Goal: Information Seeking & Learning: Learn about a topic

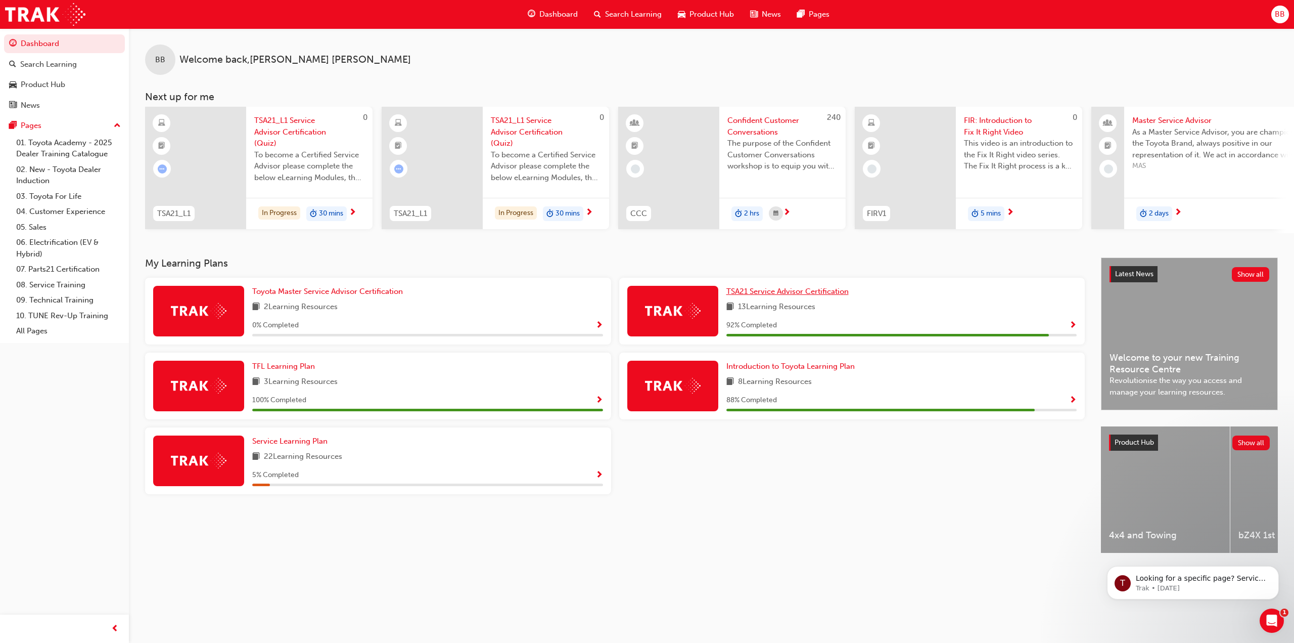
click at [821, 296] on span "TSA21 Service Advisor Certification" at bounding box center [787, 291] width 122 height 9
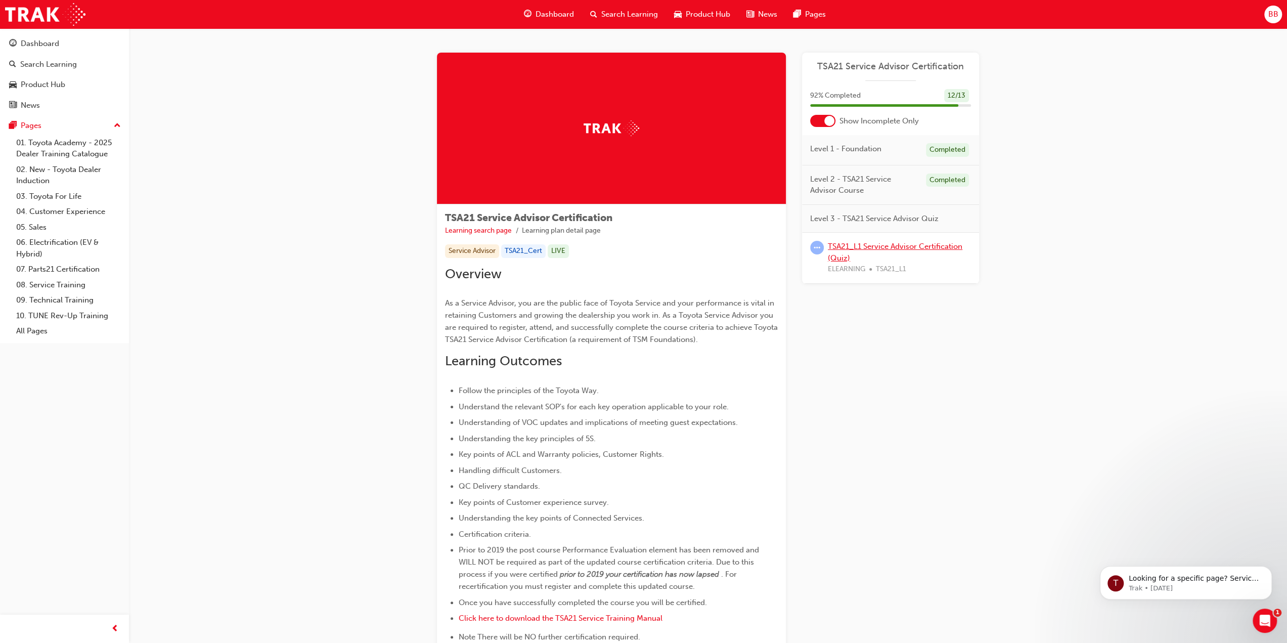
click at [858, 246] on link "TSA21_L1 Service Advisor Certification (Quiz)" at bounding box center [895, 252] width 134 height 21
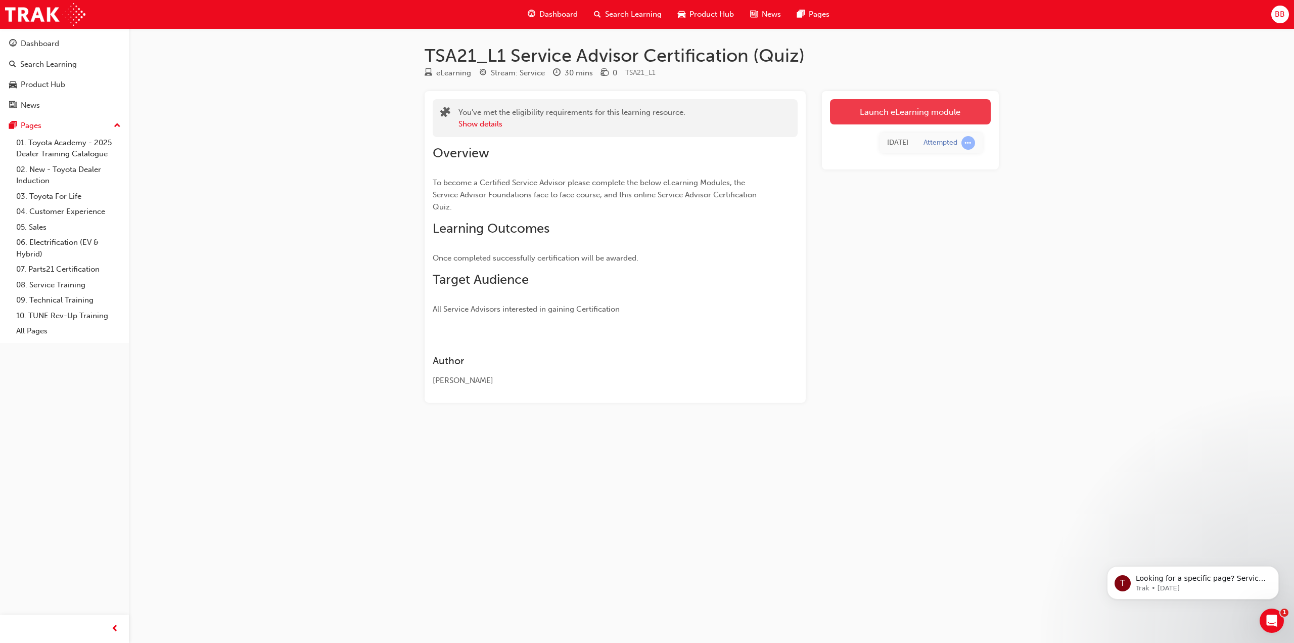
click at [905, 117] on link "Launch eLearning module" at bounding box center [910, 111] width 161 height 25
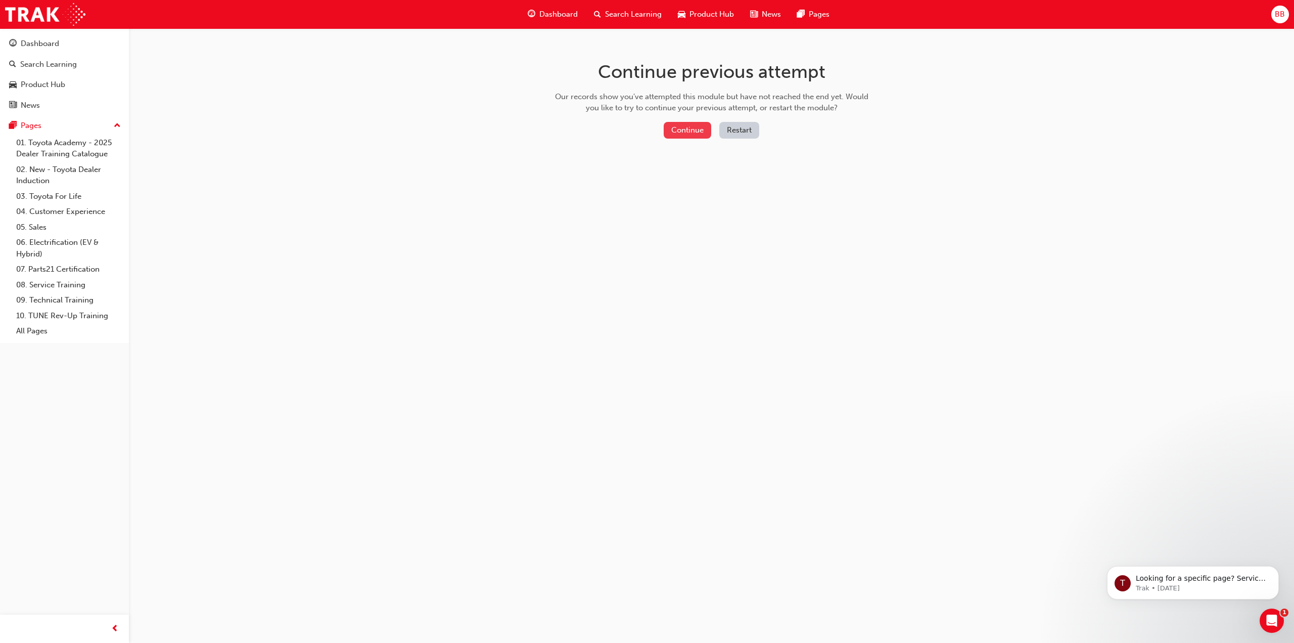
click at [679, 135] on button "Continue" at bounding box center [688, 130] width 48 height 17
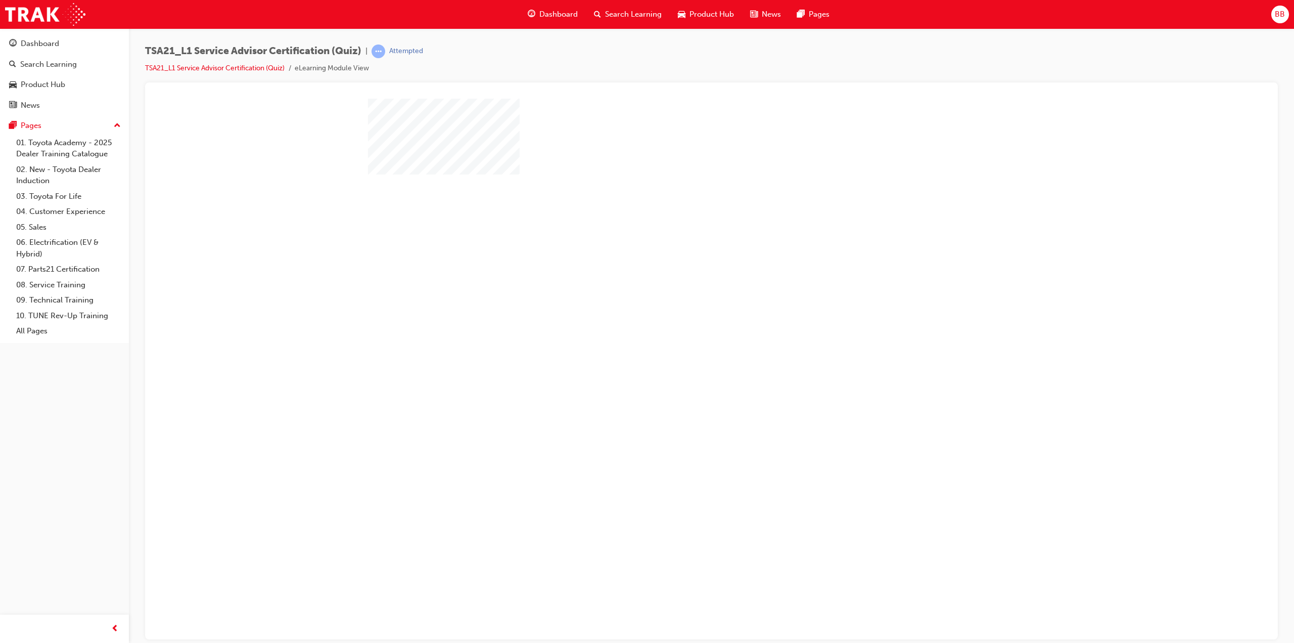
click at [682, 251] on div "play" at bounding box center [682, 251] width 0 height 0
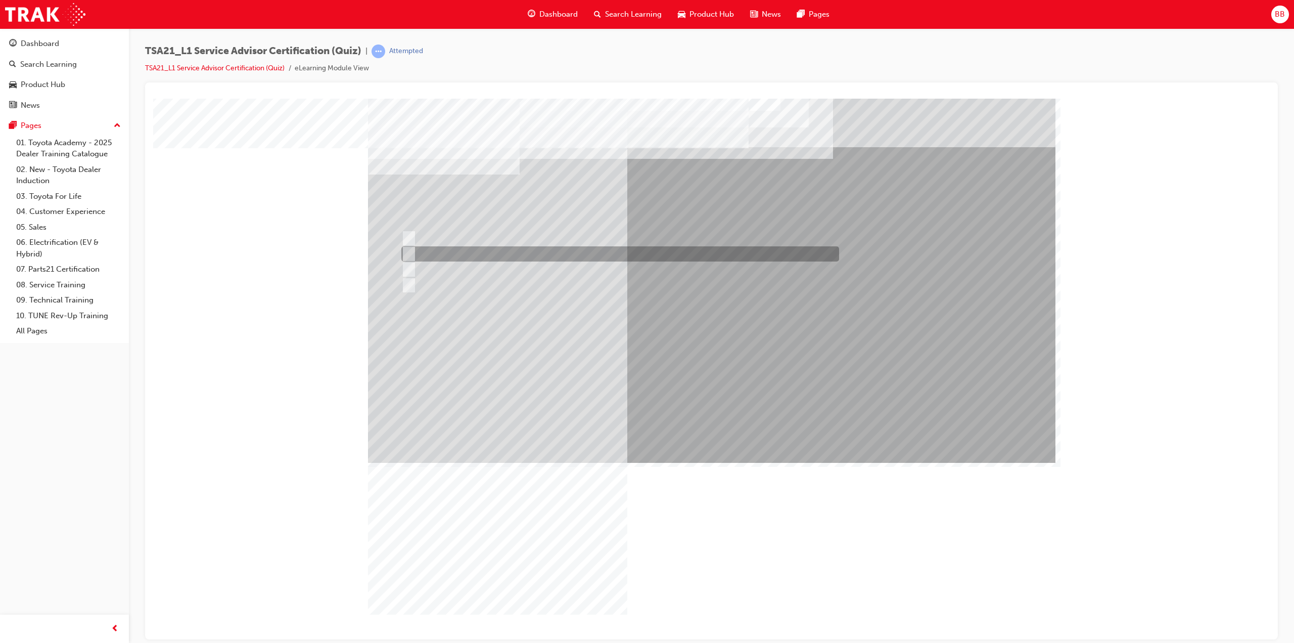
click at [517, 255] on div at bounding box center [618, 253] width 438 height 15
radio input "true"
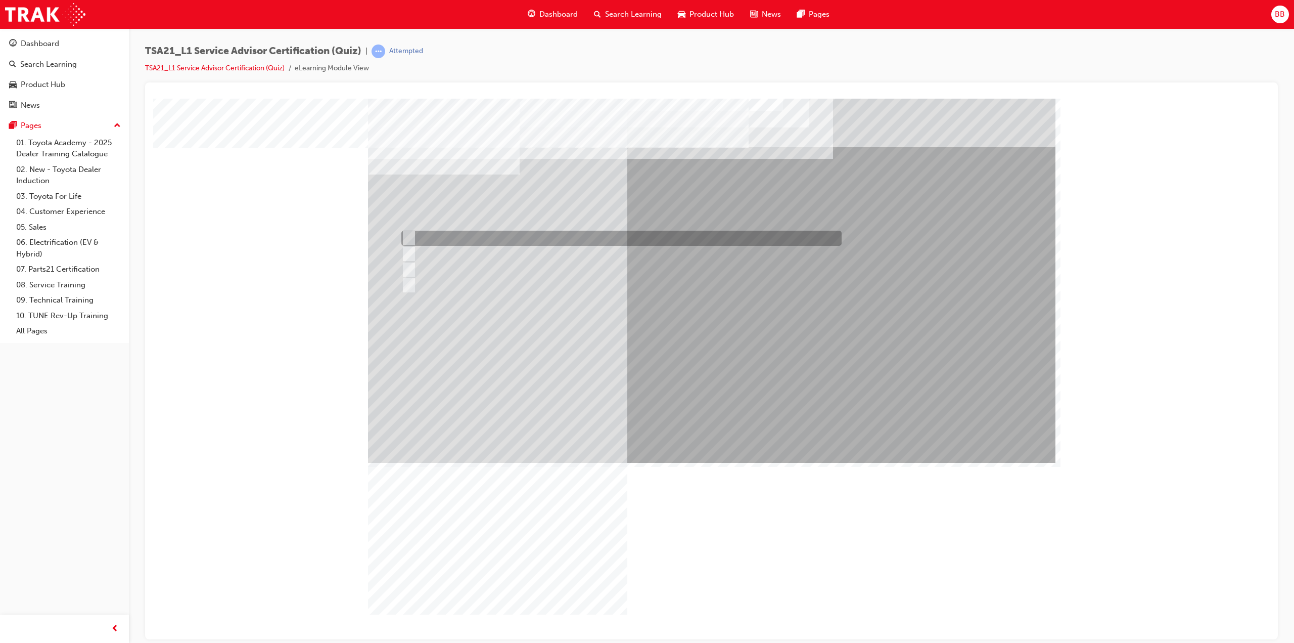
click at [500, 239] on div at bounding box center [619, 238] width 440 height 15
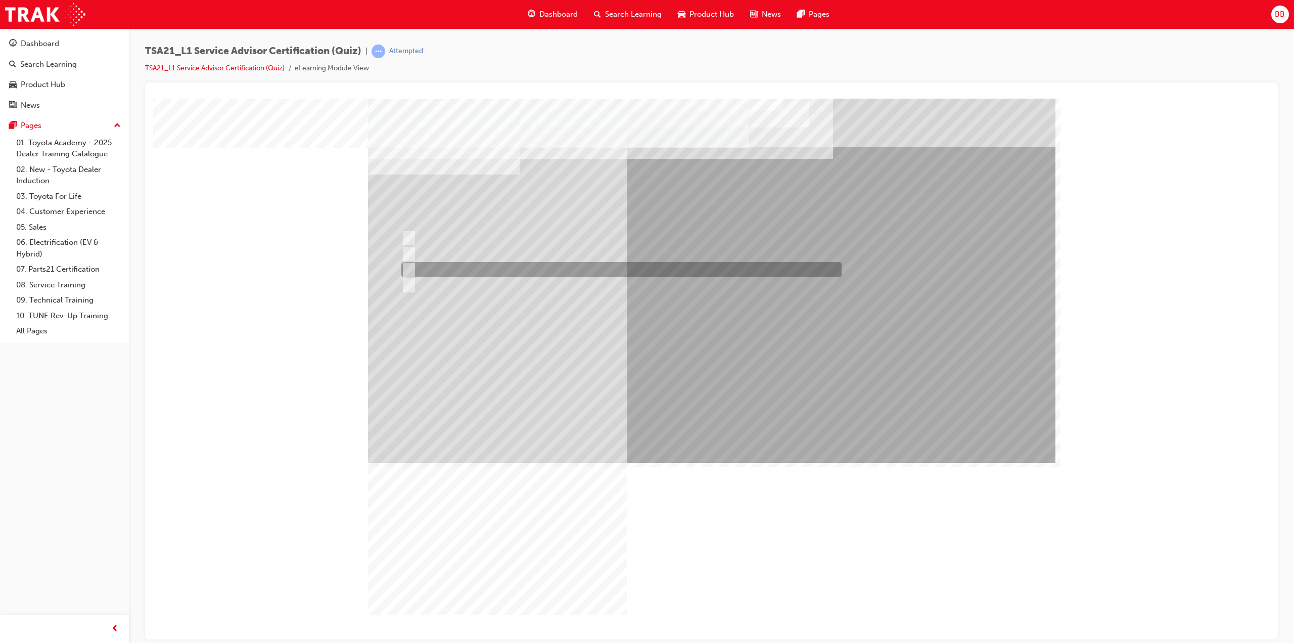
click at [506, 271] on div at bounding box center [619, 269] width 440 height 15
radio input "false"
radio input "true"
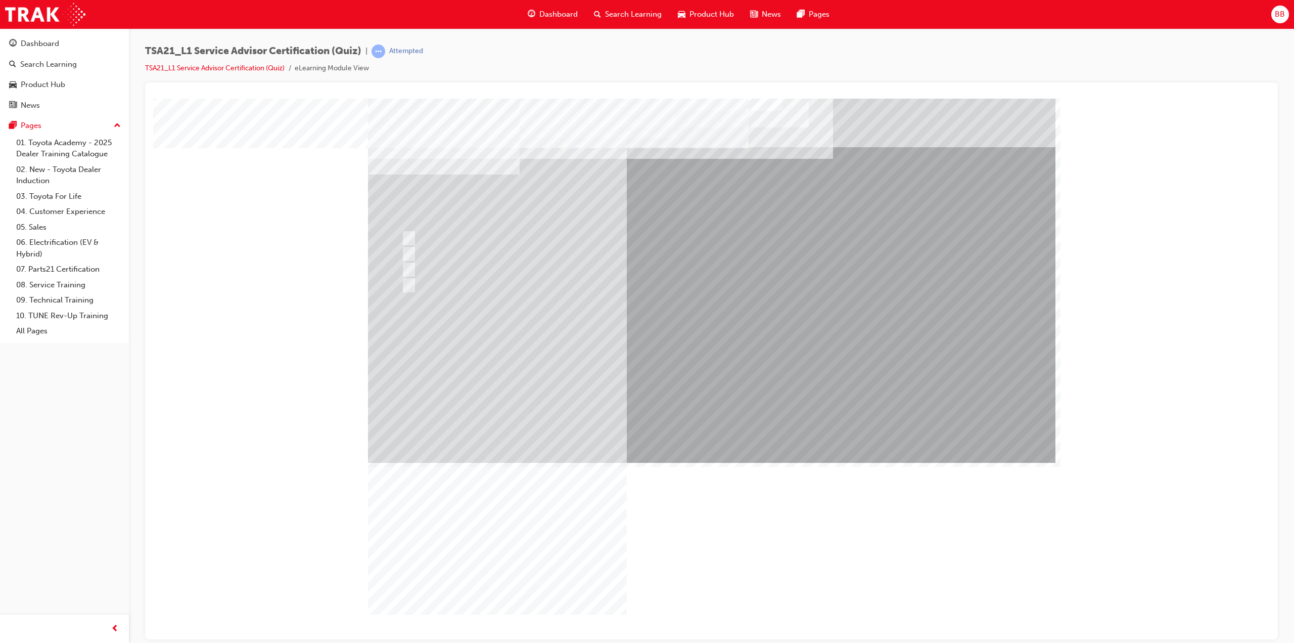
click at [528, 241] on div at bounding box center [618, 238] width 438 height 15
radio input "true"
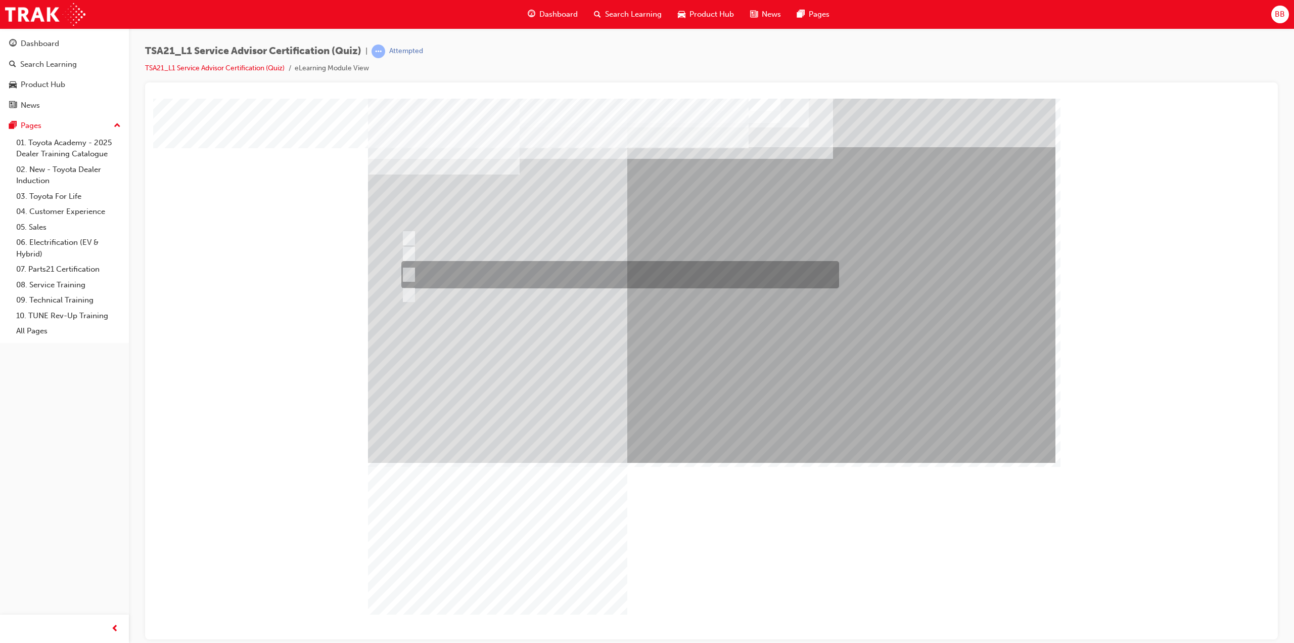
click at [542, 272] on div at bounding box center [618, 274] width 438 height 27
radio input "true"
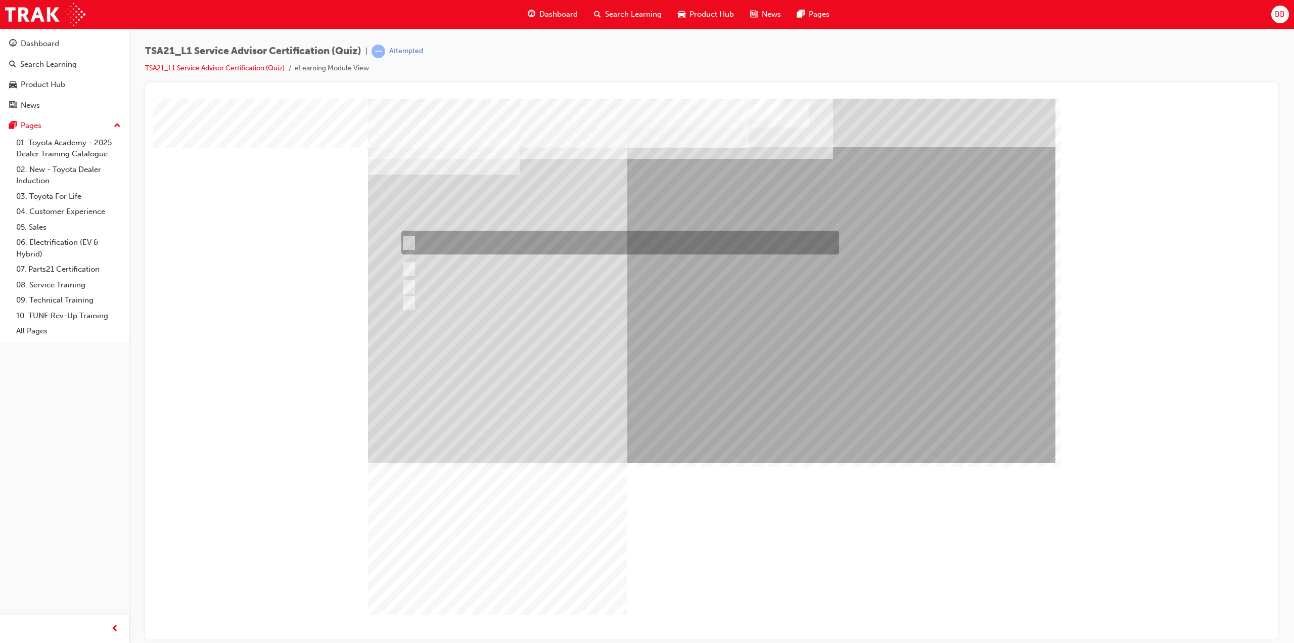
click at [524, 243] on div at bounding box center [618, 243] width 438 height 24
radio input "true"
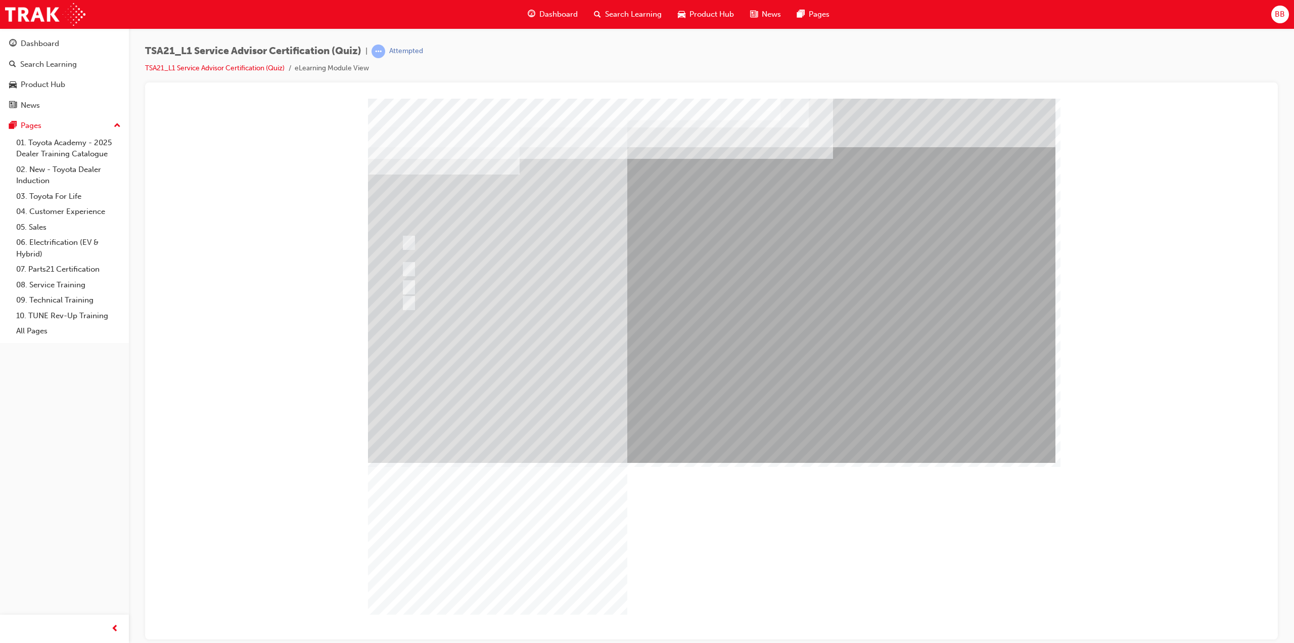
click at [490, 241] on div at bounding box center [618, 238] width 438 height 15
radio input "true"
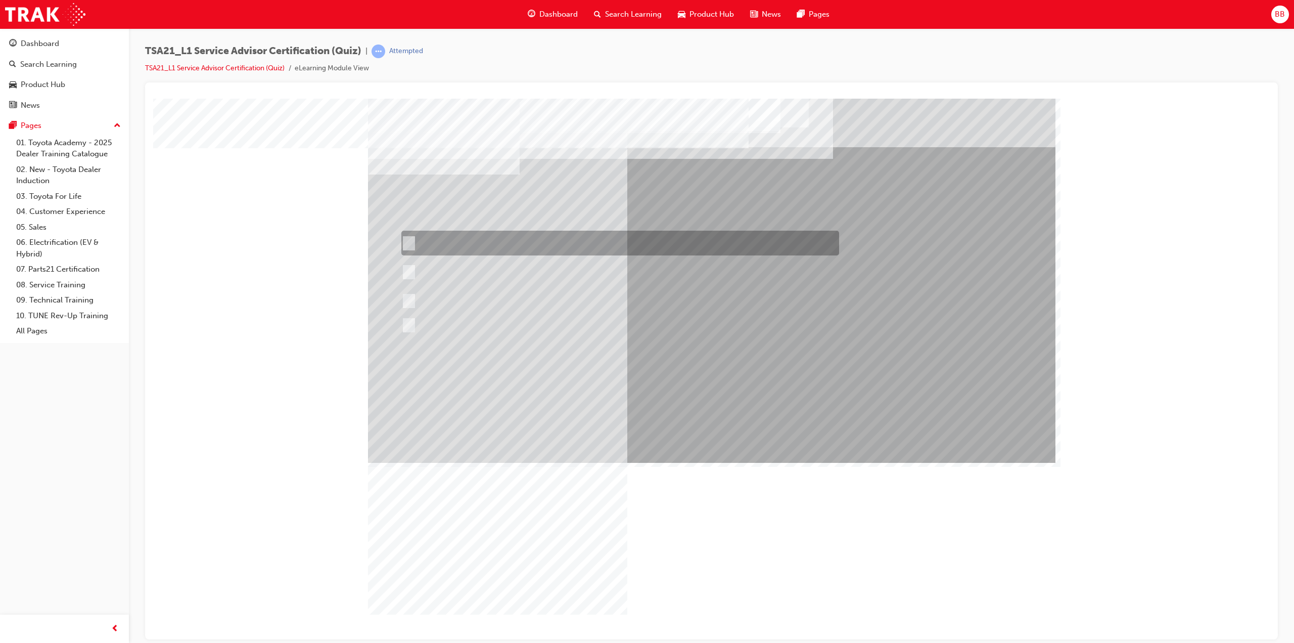
click at [523, 247] on div at bounding box center [618, 243] width 438 height 25
radio input "true"
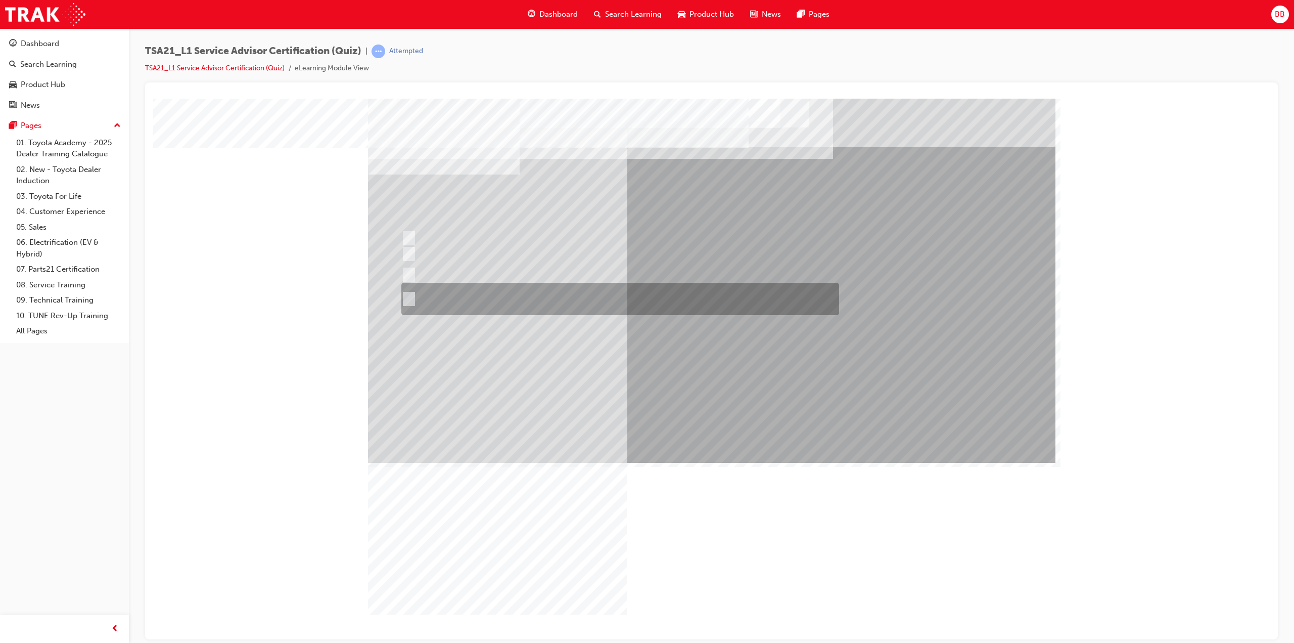
click at [518, 292] on div at bounding box center [618, 299] width 438 height 32
radio input "true"
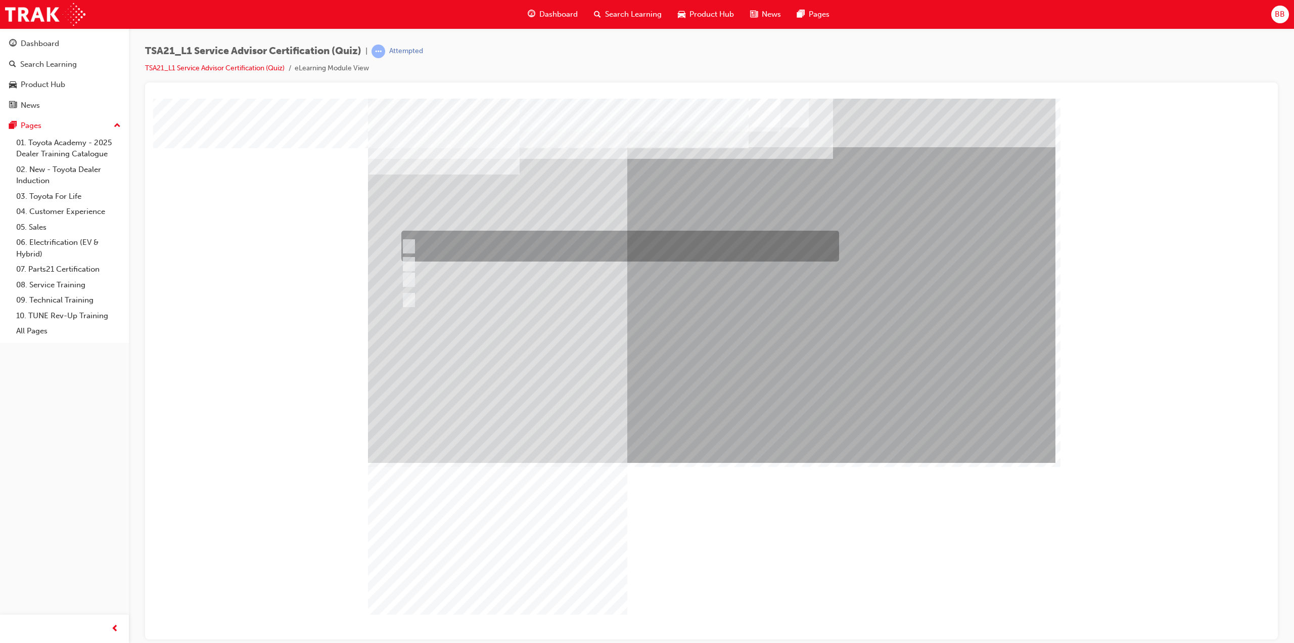
click at [524, 241] on div at bounding box center [618, 246] width 438 height 31
radio input "true"
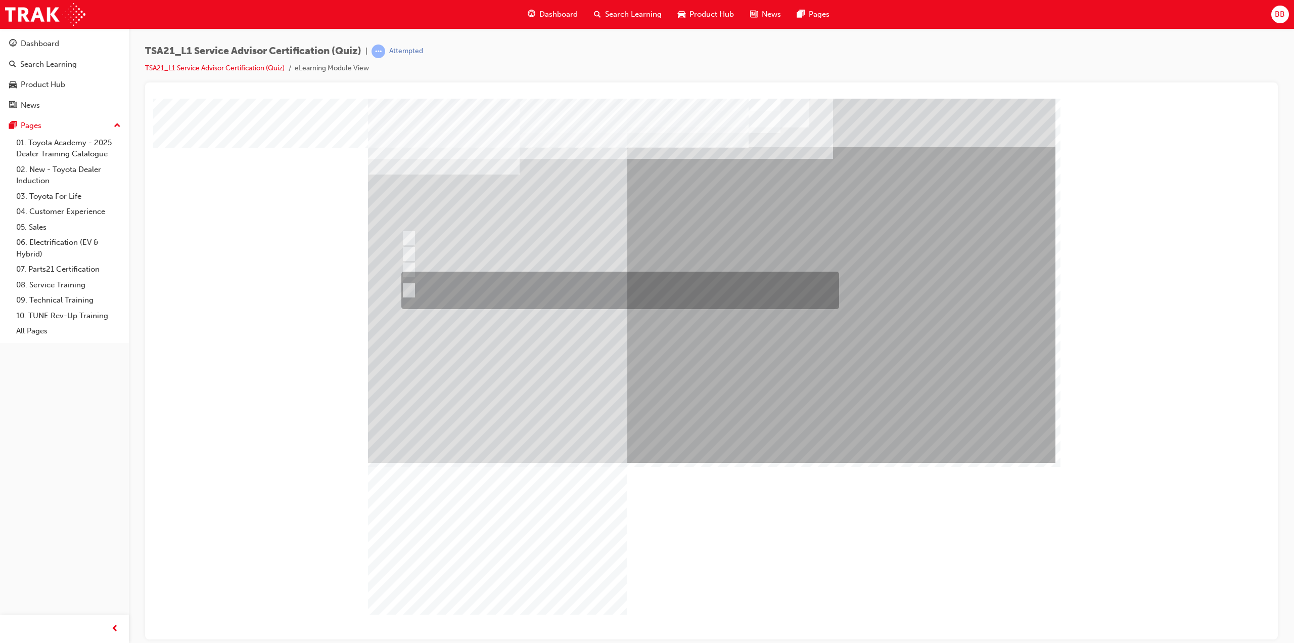
click at [516, 289] on div at bounding box center [618, 289] width 438 height 37
radio input "true"
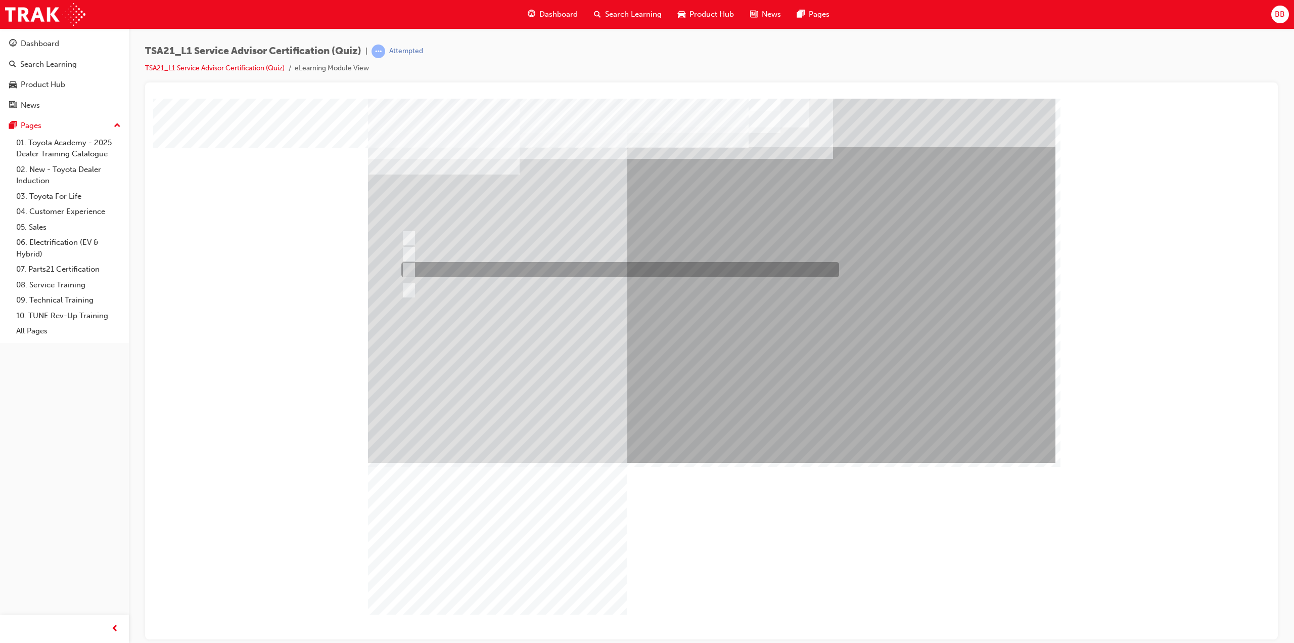
click at [526, 268] on div at bounding box center [618, 269] width 438 height 15
radio input "true"
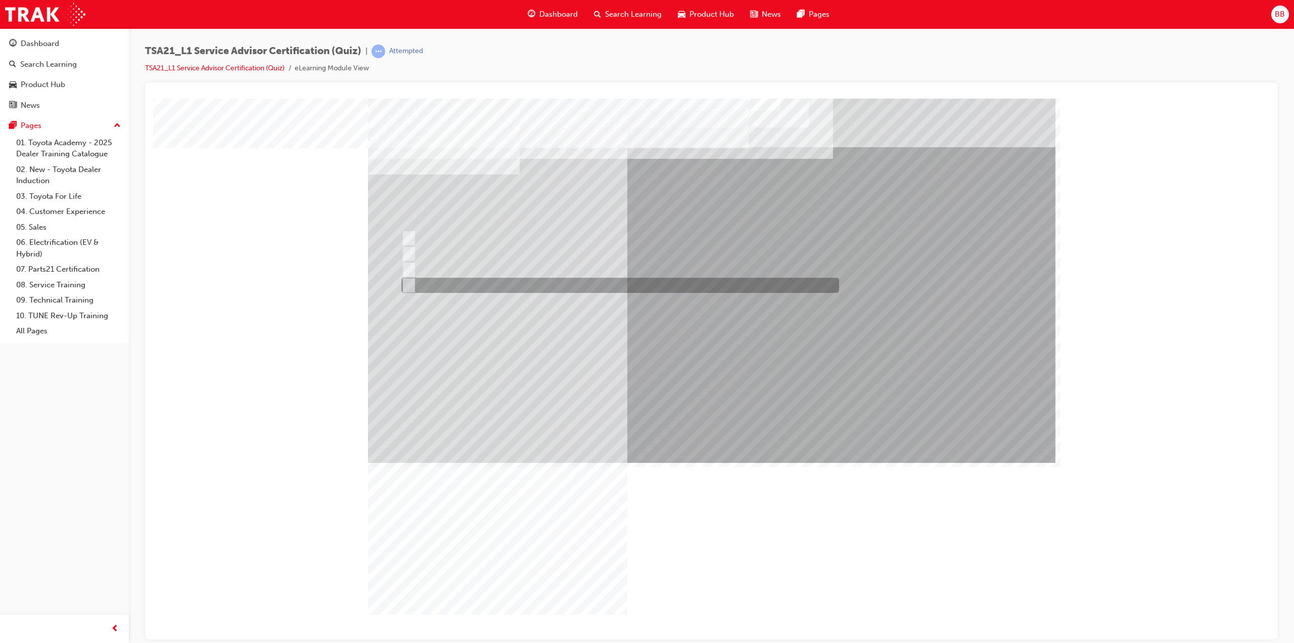
click at [537, 283] on div at bounding box center [618, 285] width 438 height 15
radio input "true"
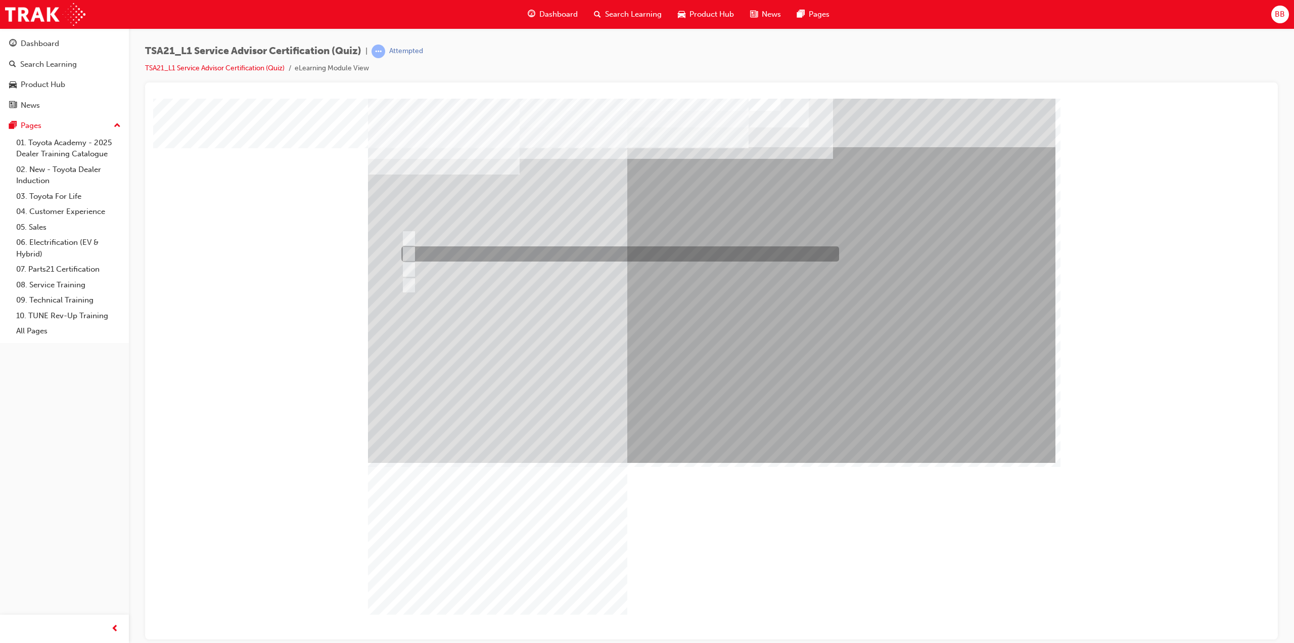
click at [516, 257] on div at bounding box center [618, 253] width 438 height 15
radio input "true"
click at [537, 253] on div at bounding box center [618, 253] width 438 height 15
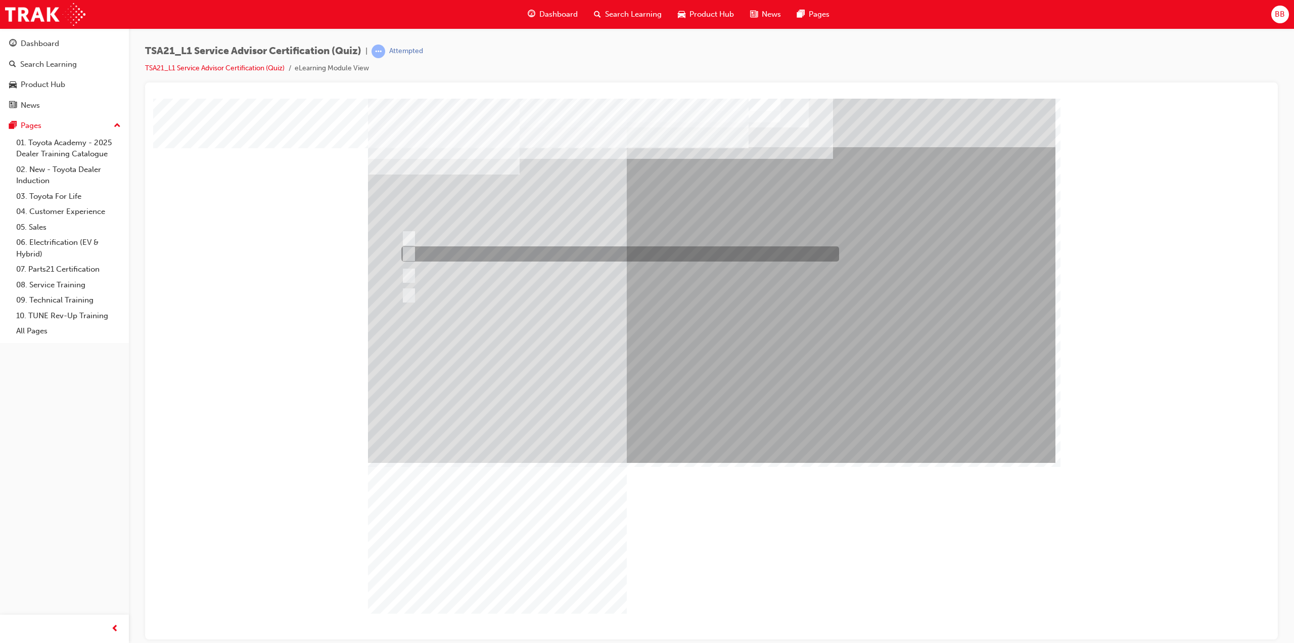
radio input "true"
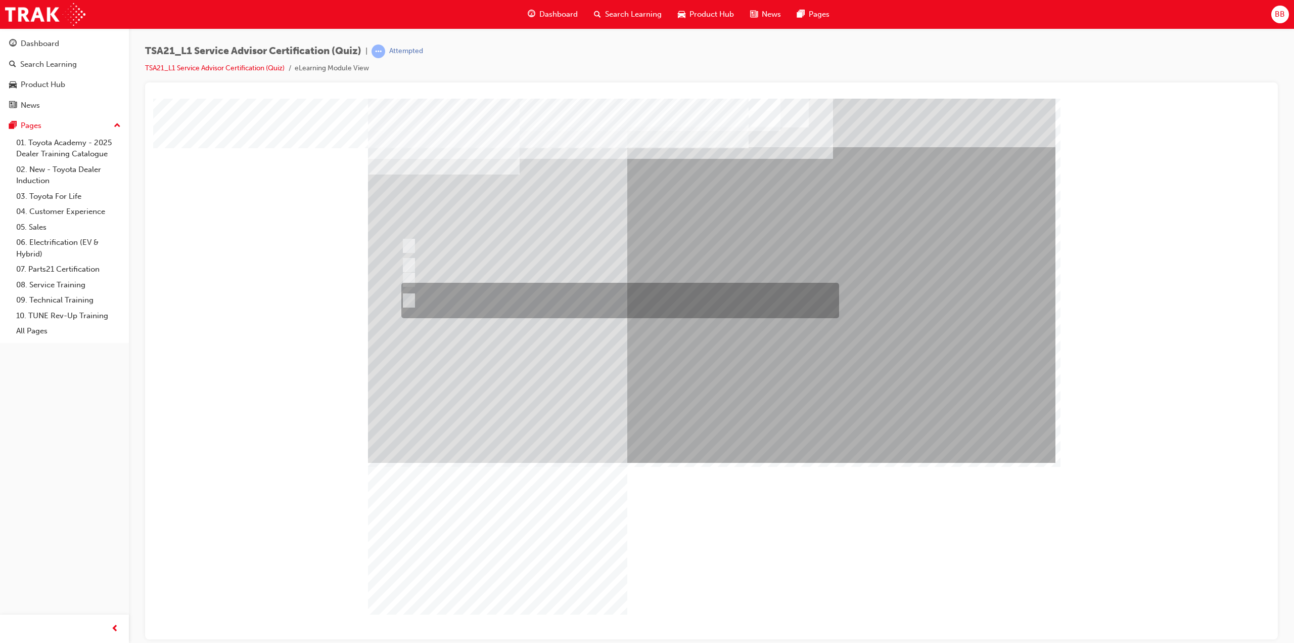
click at [602, 301] on div at bounding box center [618, 300] width 438 height 35
radio input "true"
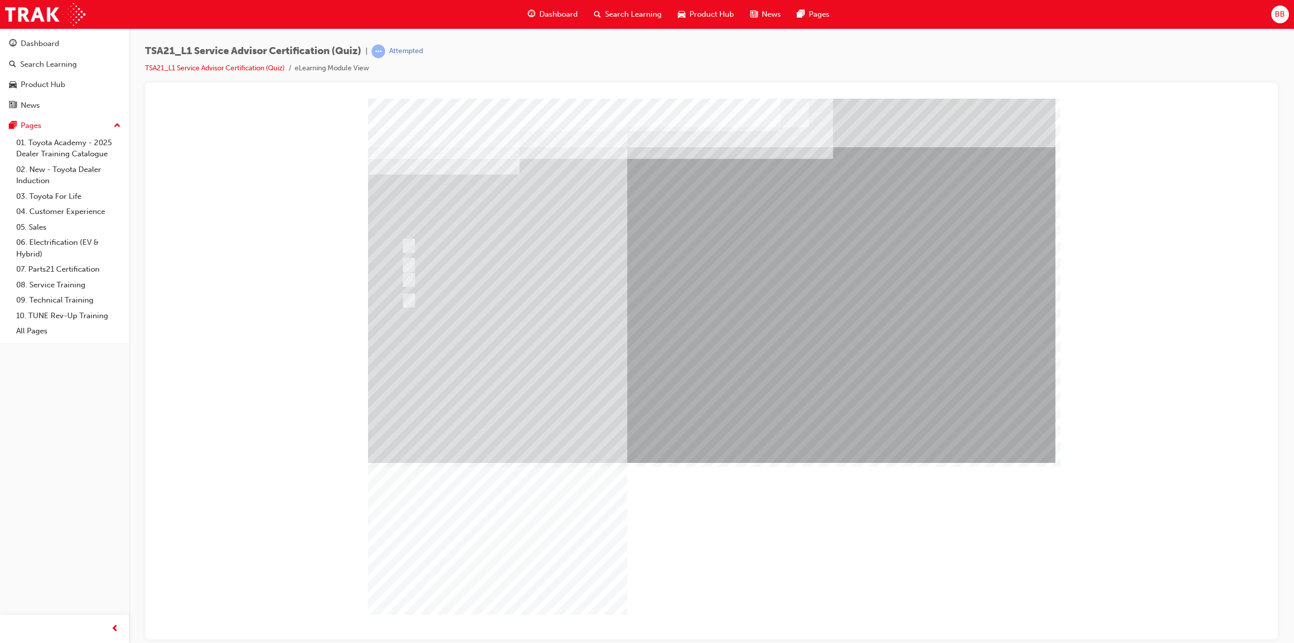
click at [459, 255] on div at bounding box center [618, 253] width 438 height 15
radio input "true"
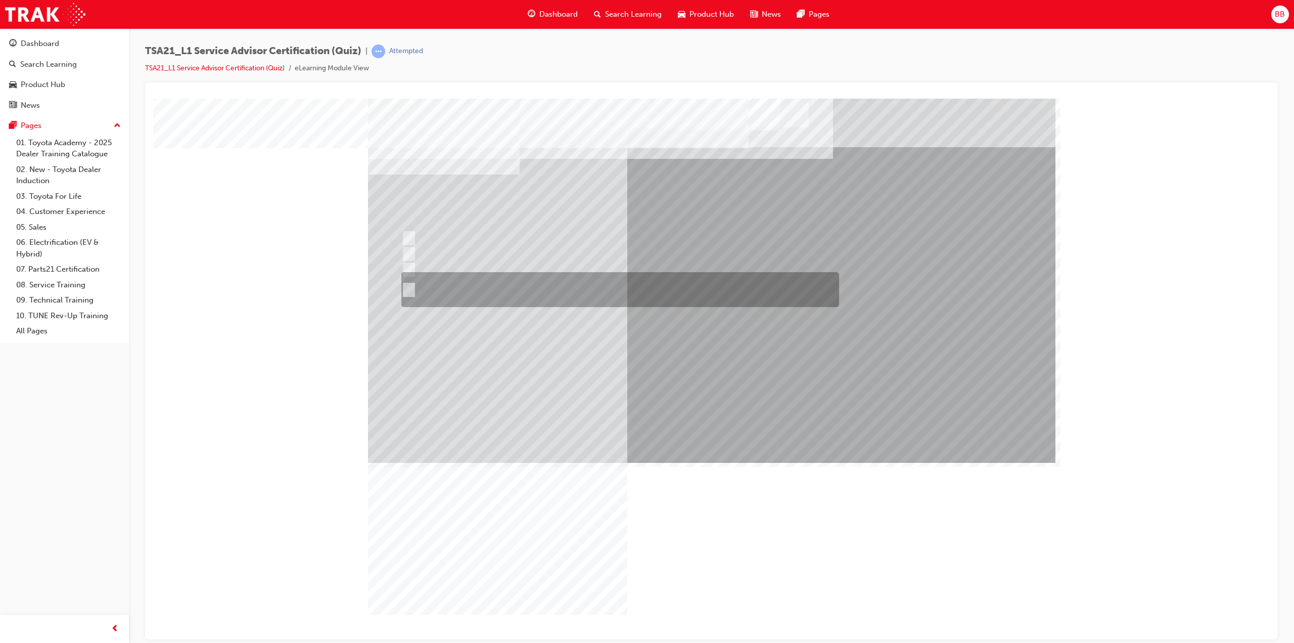
click at [558, 289] on div at bounding box center [618, 289] width 438 height 35
radio input "true"
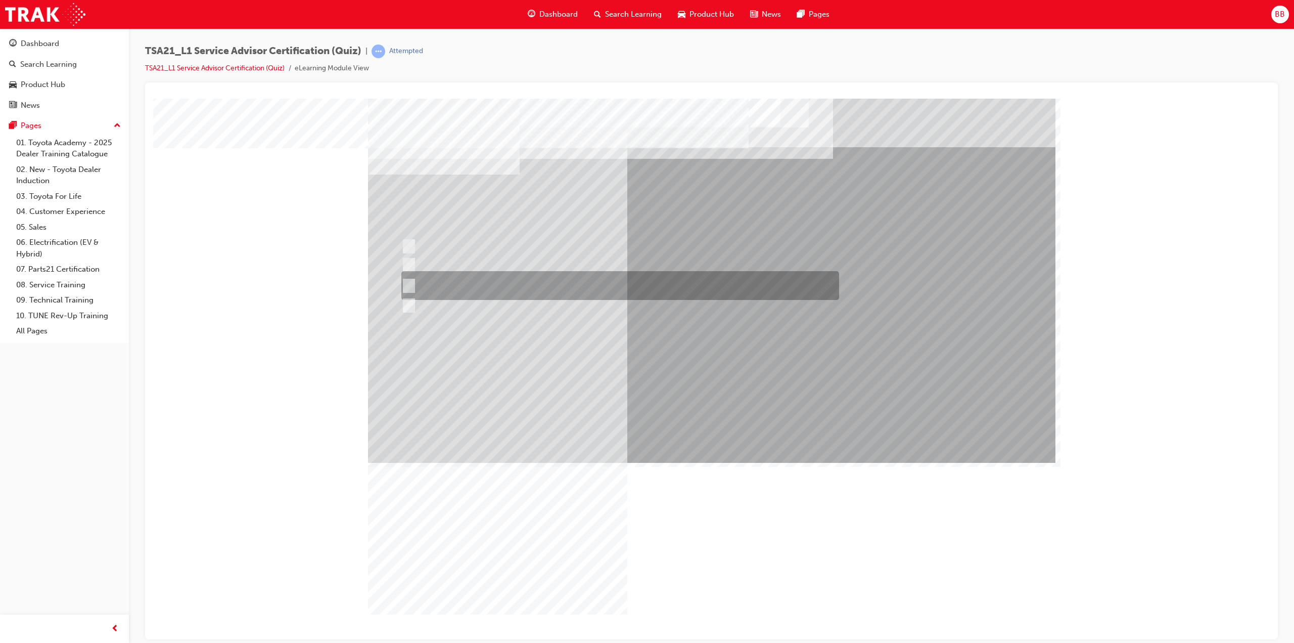
click at [622, 281] on div at bounding box center [618, 285] width 438 height 29
radio input "true"
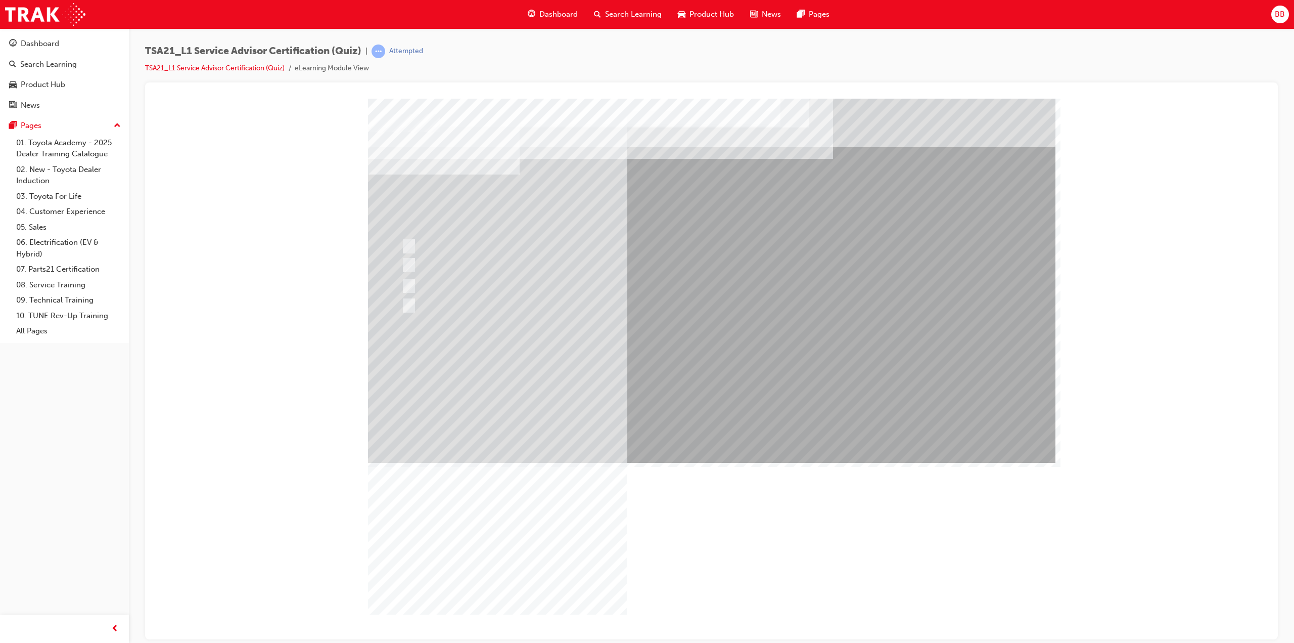
click at [536, 238] on div at bounding box center [618, 238] width 438 height 15
radio input "true"
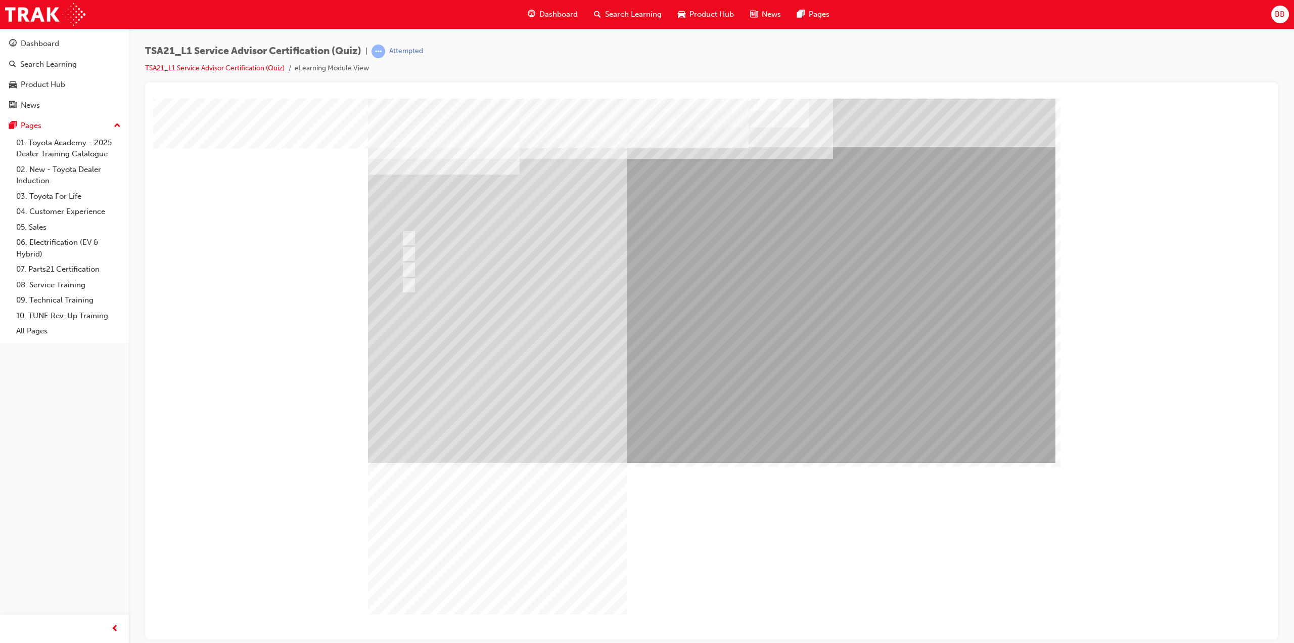
click at [479, 232] on div at bounding box center [618, 238] width 438 height 15
click at [484, 252] on div at bounding box center [618, 253] width 438 height 15
radio input "false"
radio input "true"
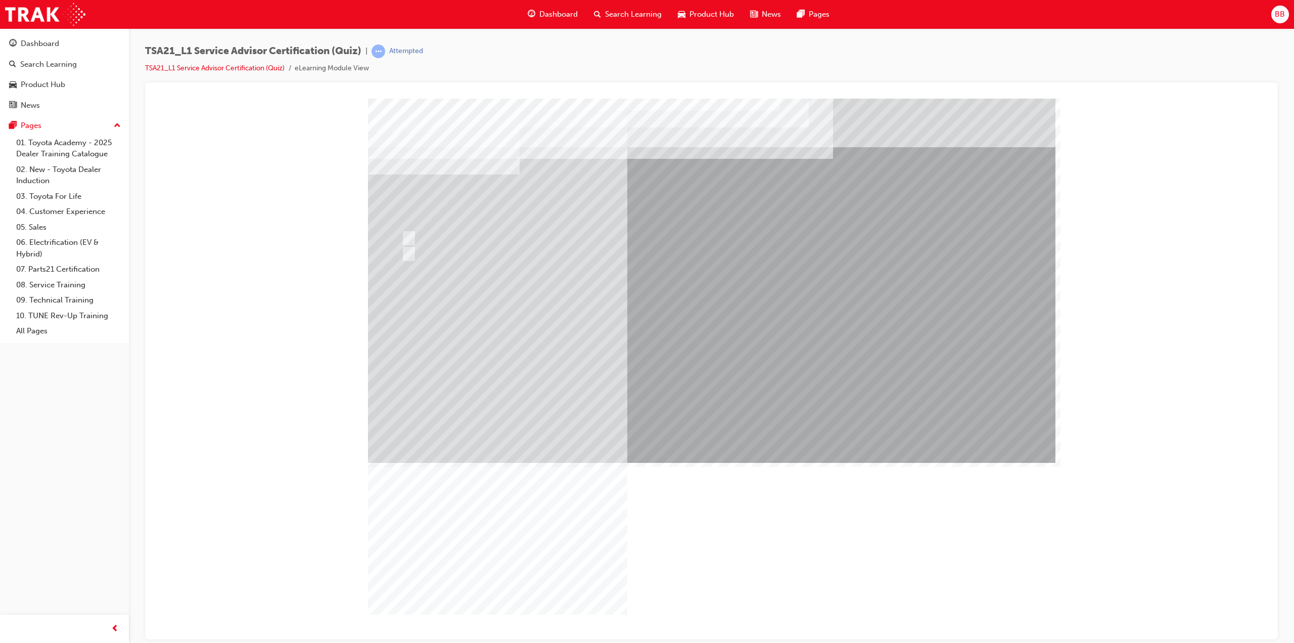
click at [465, 240] on div at bounding box center [618, 238] width 438 height 15
click at [537, 254] on div at bounding box center [618, 253] width 438 height 15
radio input "false"
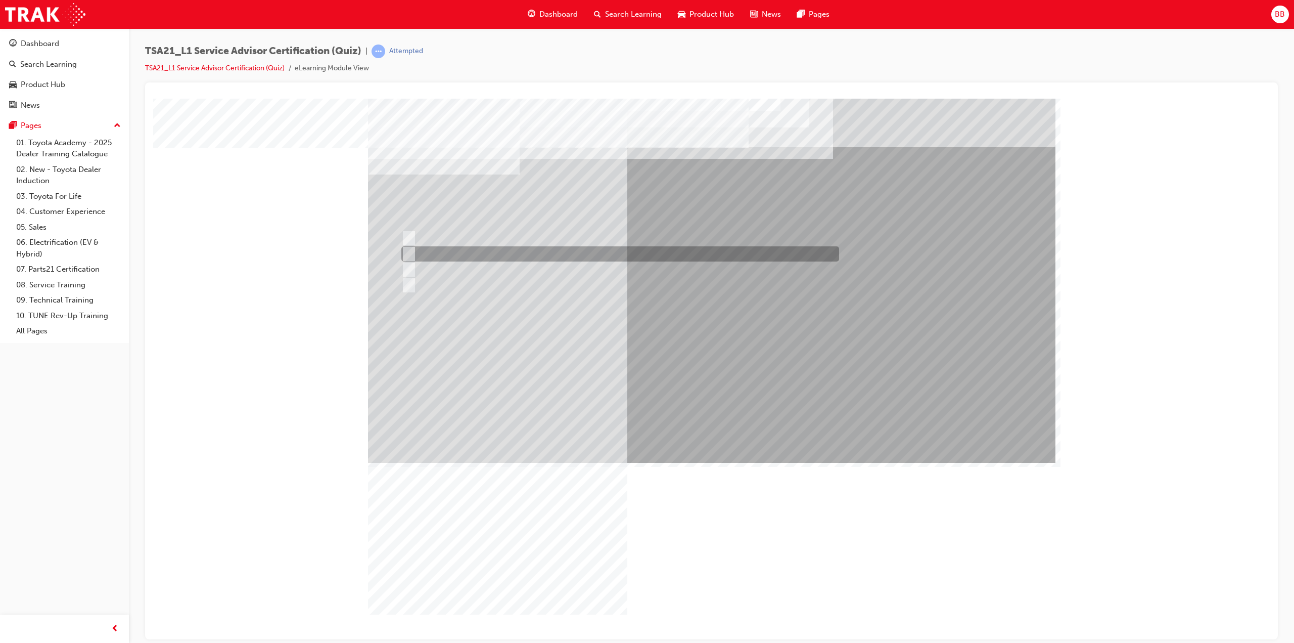
radio input "true"
click at [496, 254] on div at bounding box center [618, 253] width 438 height 15
radio input "true"
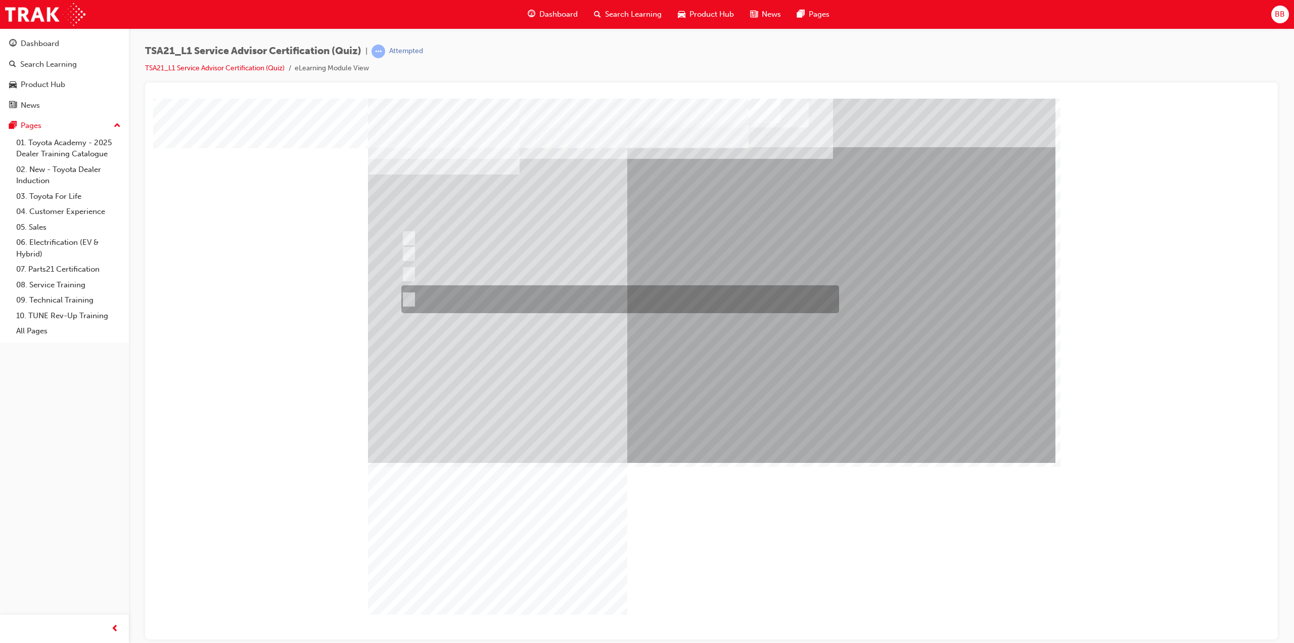
click at [593, 298] on div at bounding box center [618, 299] width 438 height 28
radio input "true"
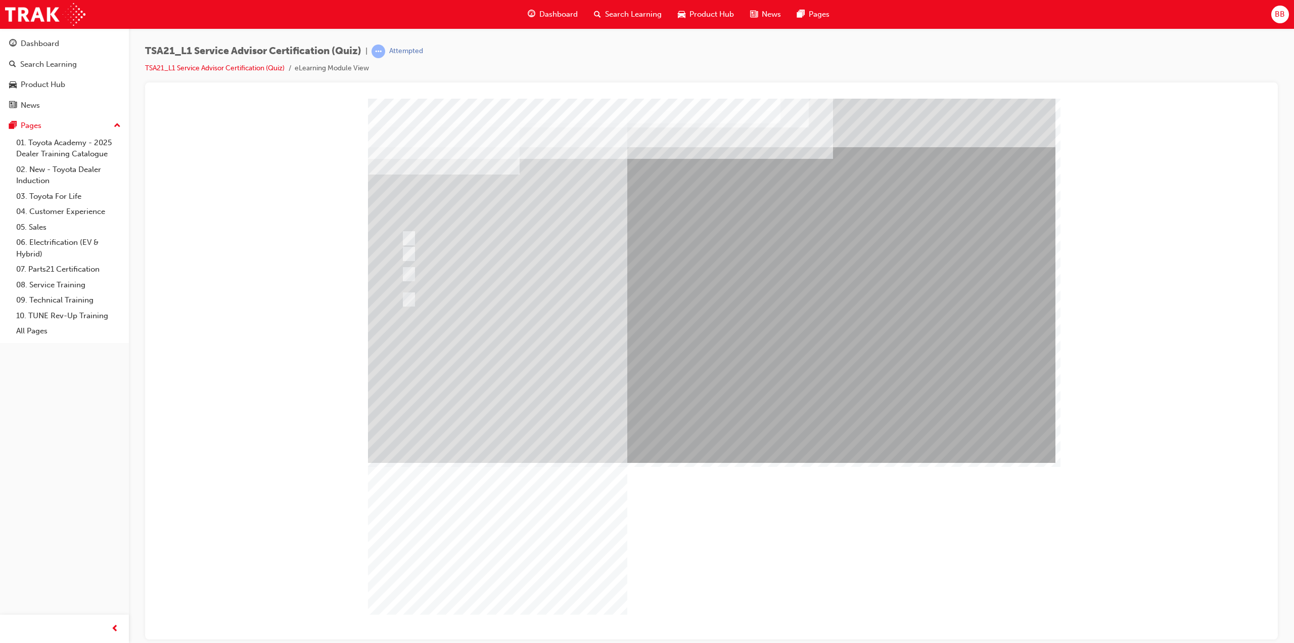
click at [506, 255] on div at bounding box center [618, 254] width 438 height 15
radio input "true"
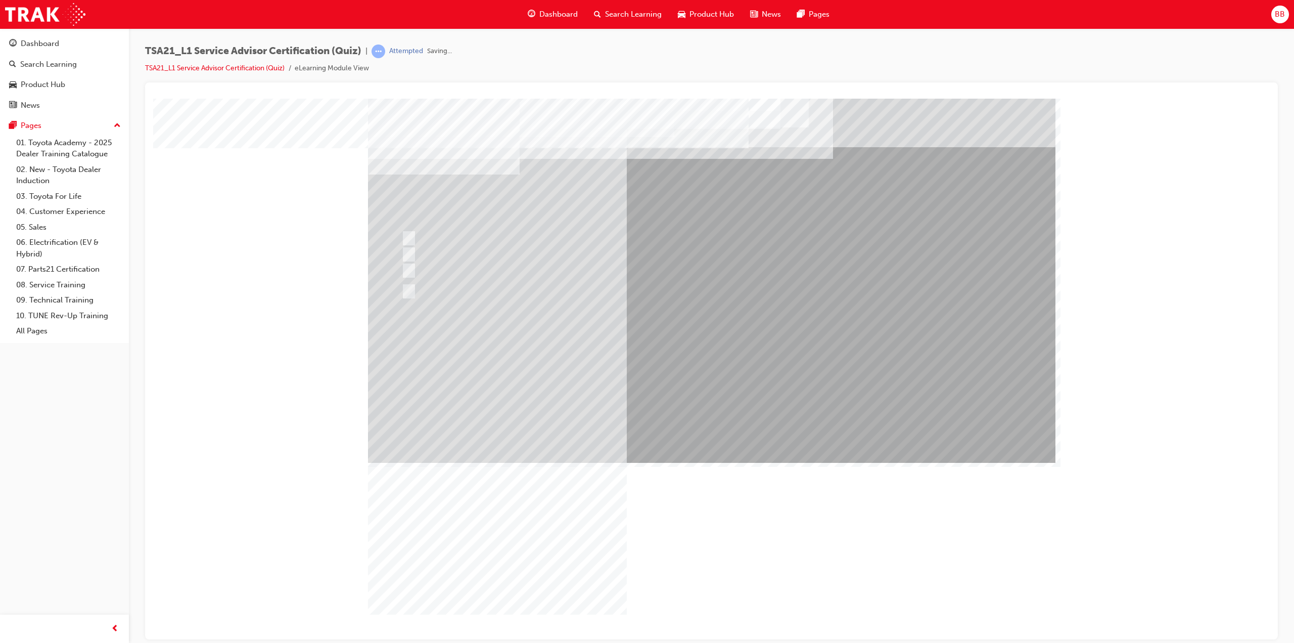
click at [576, 306] on div at bounding box center [618, 305] width 438 height 15
radio input "true"
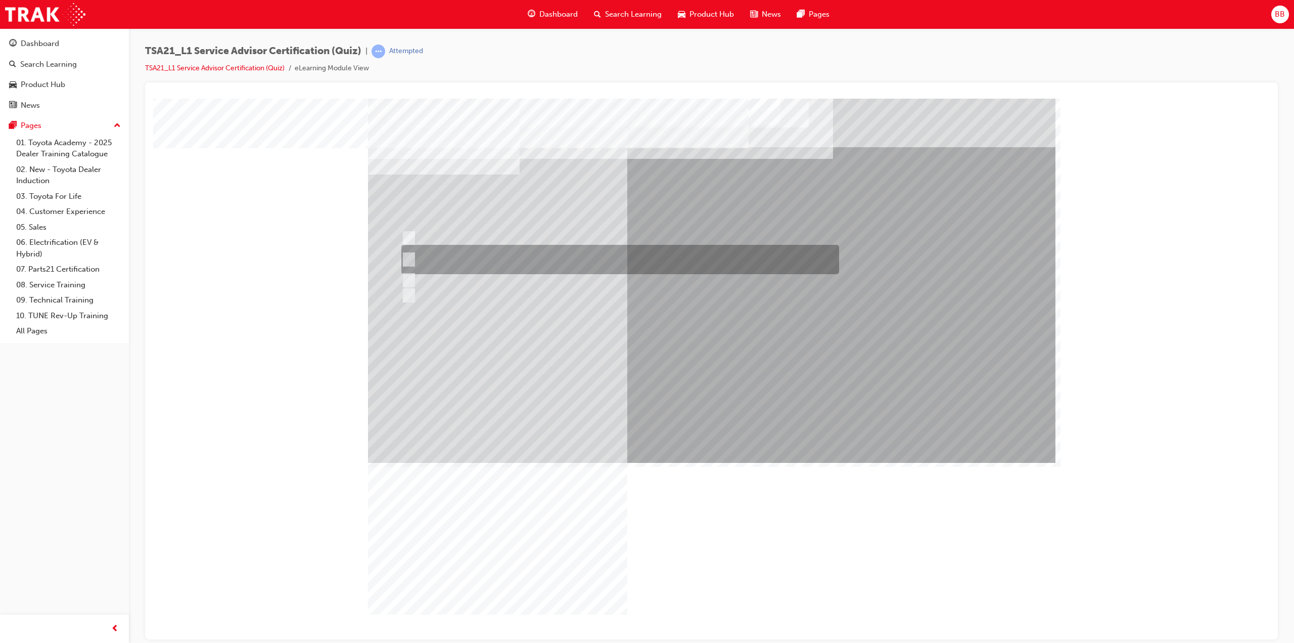
click at [541, 260] on div at bounding box center [618, 259] width 438 height 29
radio input "true"
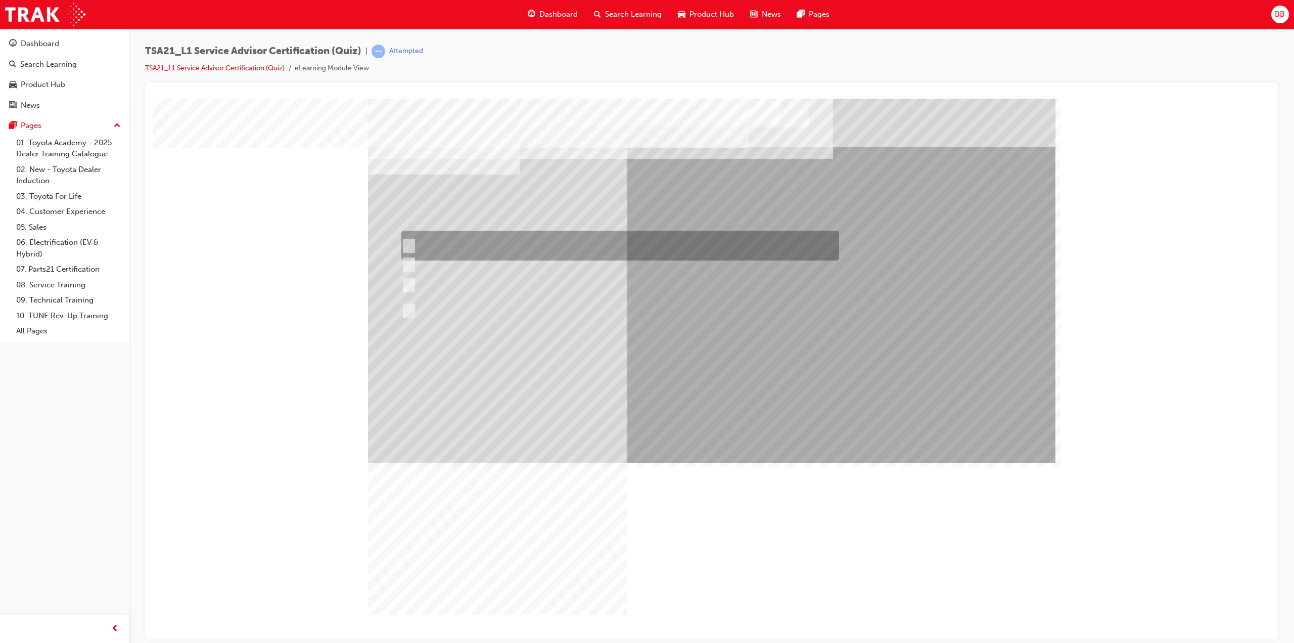
click at [535, 244] on div at bounding box center [618, 246] width 438 height 30
radio input "true"
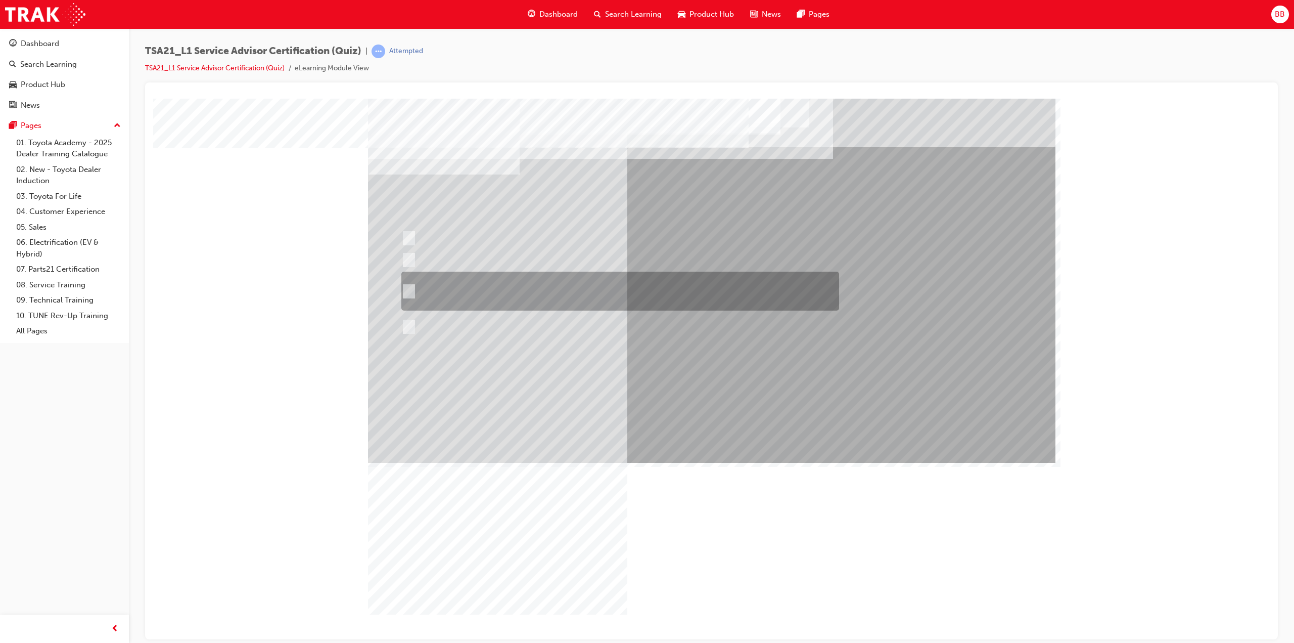
click at [555, 294] on div at bounding box center [618, 290] width 438 height 39
radio input "true"
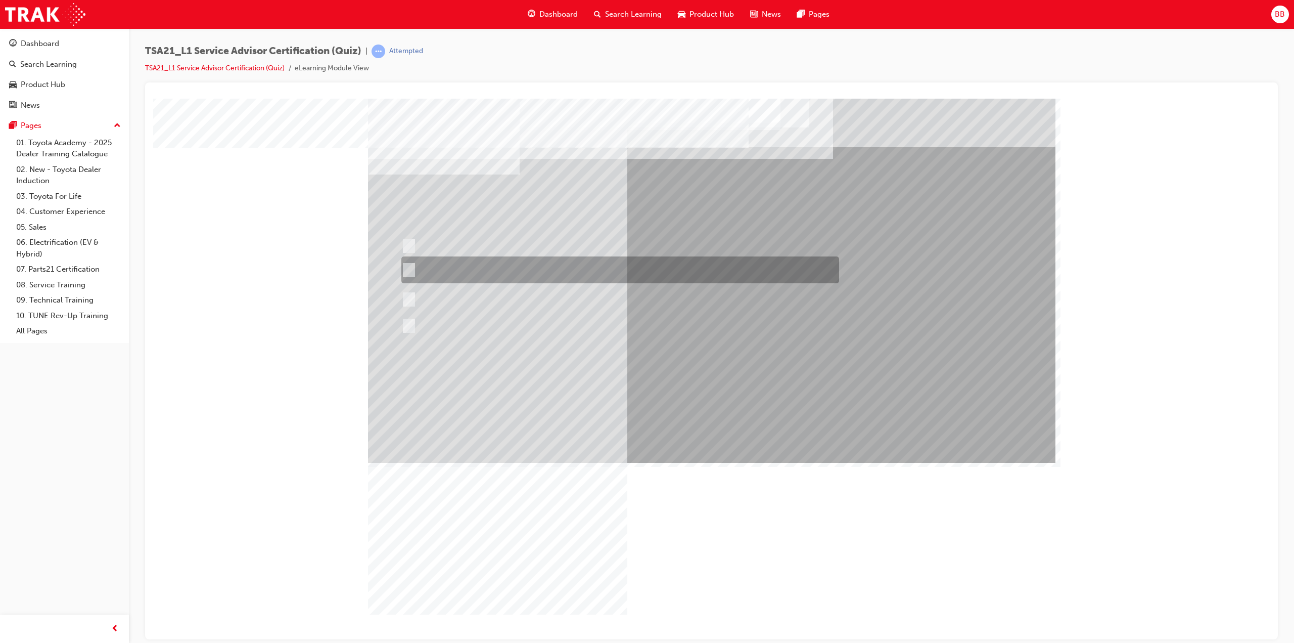
click at [489, 273] on div at bounding box center [618, 269] width 438 height 27
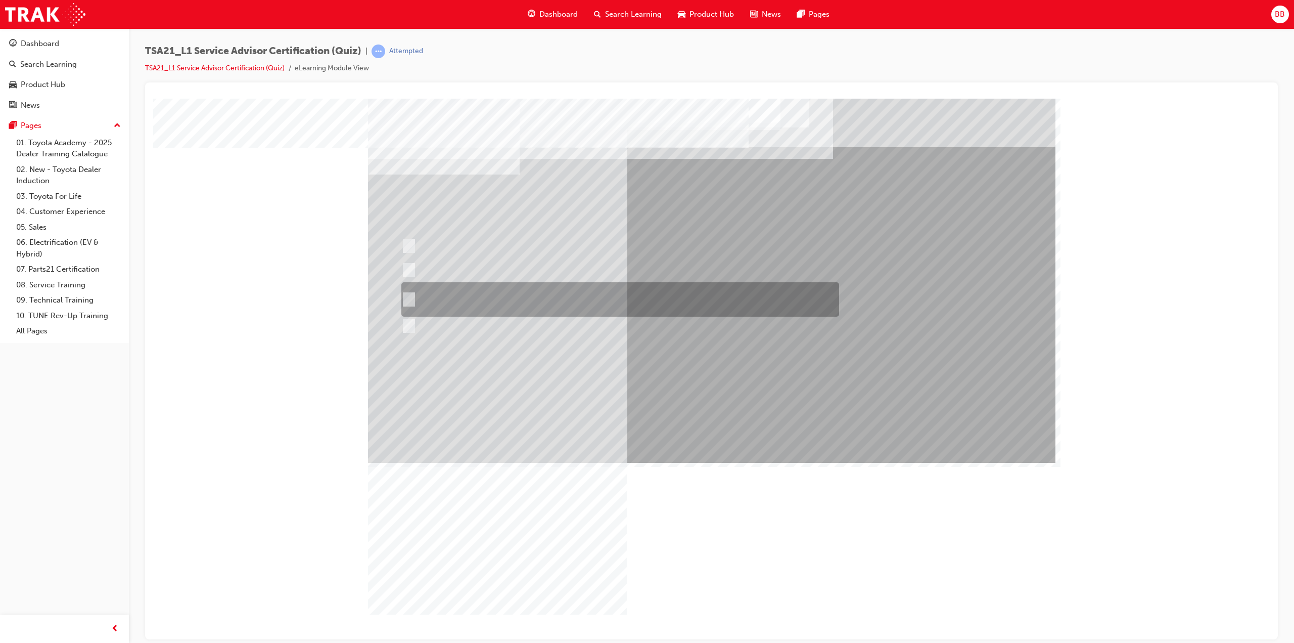
click at [590, 310] on div at bounding box center [618, 299] width 438 height 34
radio input "false"
radio input "true"
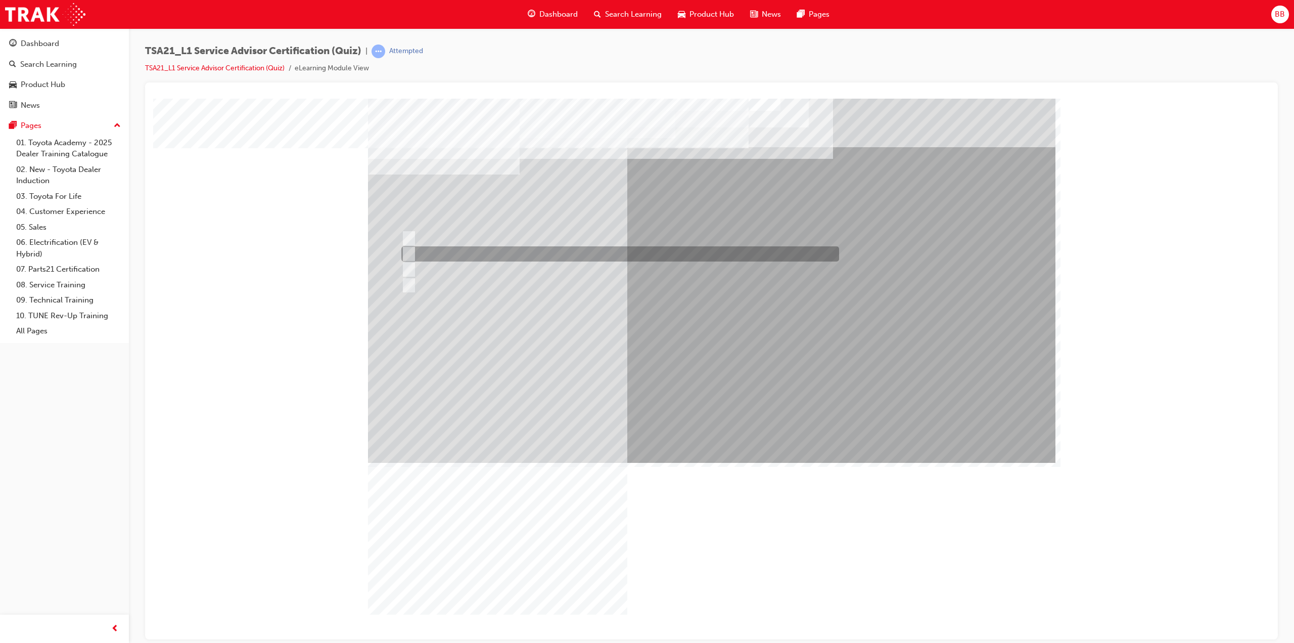
click at [487, 259] on div at bounding box center [618, 253] width 438 height 15
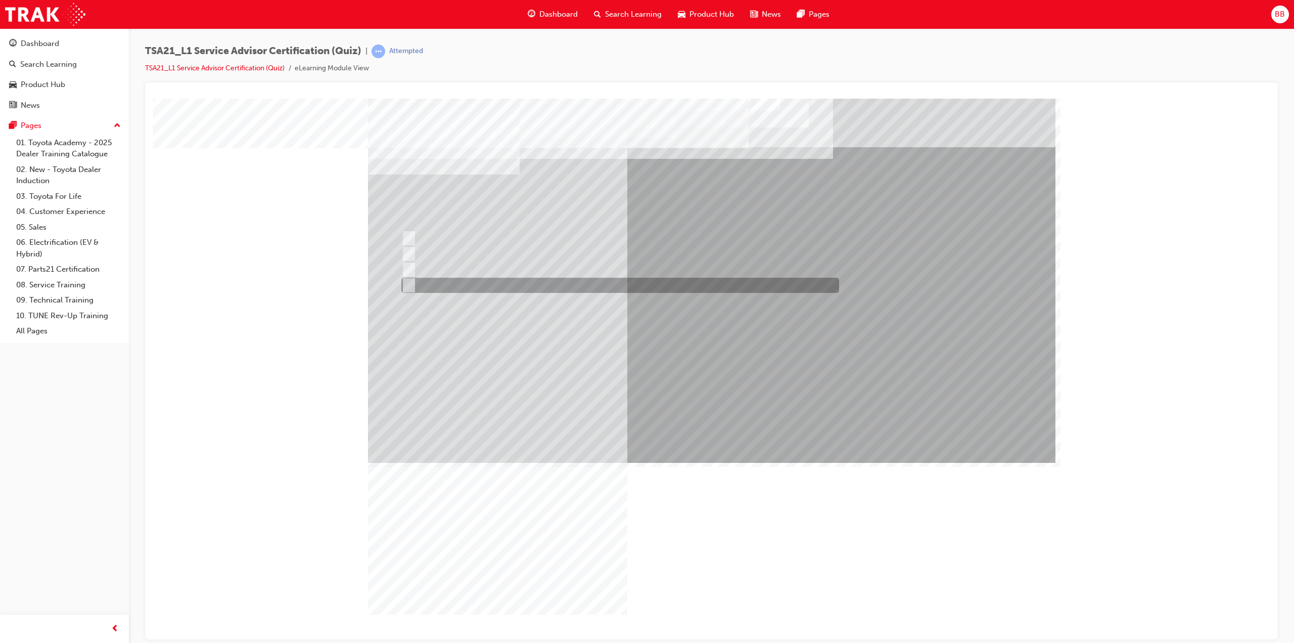
click at [498, 288] on div at bounding box center [618, 285] width 438 height 15
radio input "false"
radio input "true"
click at [697, 462] on div "Image" at bounding box center [714, 646] width 693 height 368
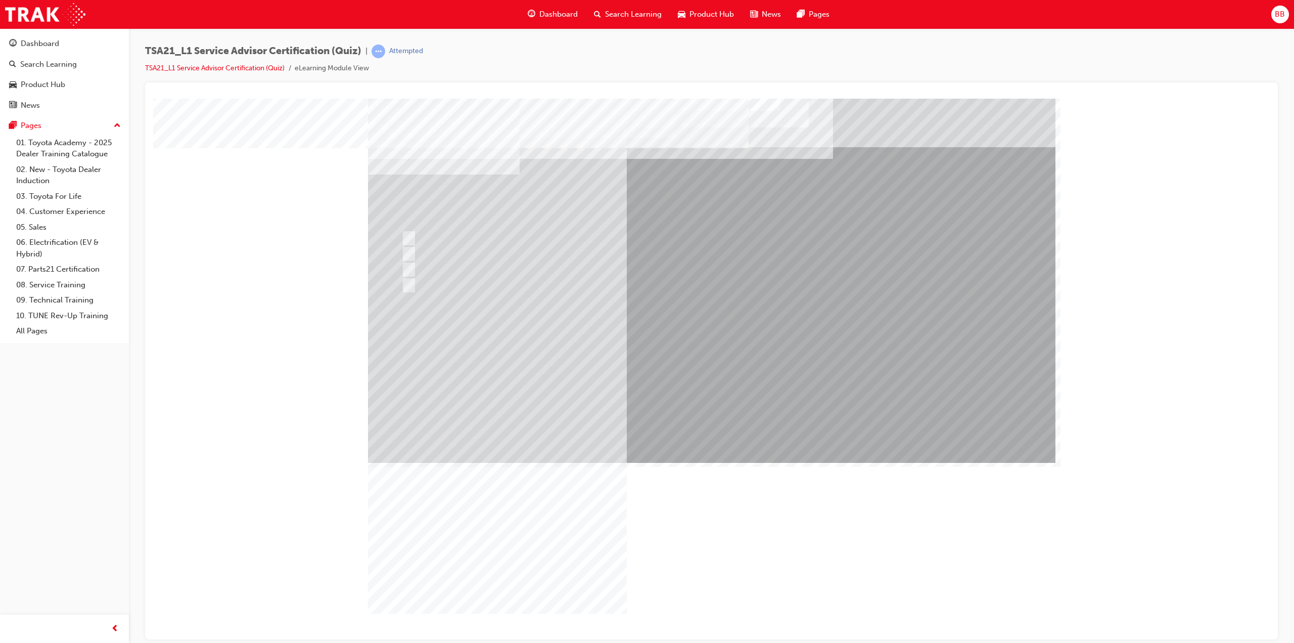
click at [689, 462] on div "Image" at bounding box center [714, 646] width 693 height 368
click at [521, 244] on div at bounding box center [619, 238] width 440 height 15
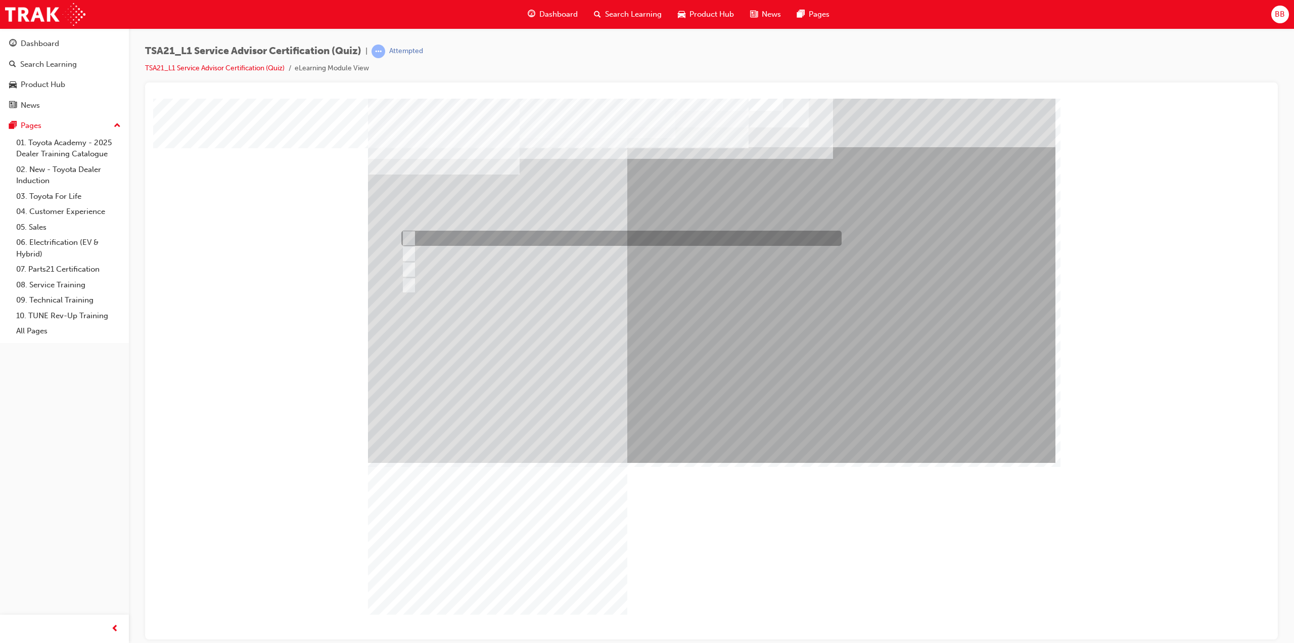
radio input "true"
click at [492, 238] on div at bounding box center [618, 238] width 438 height 15
radio input "true"
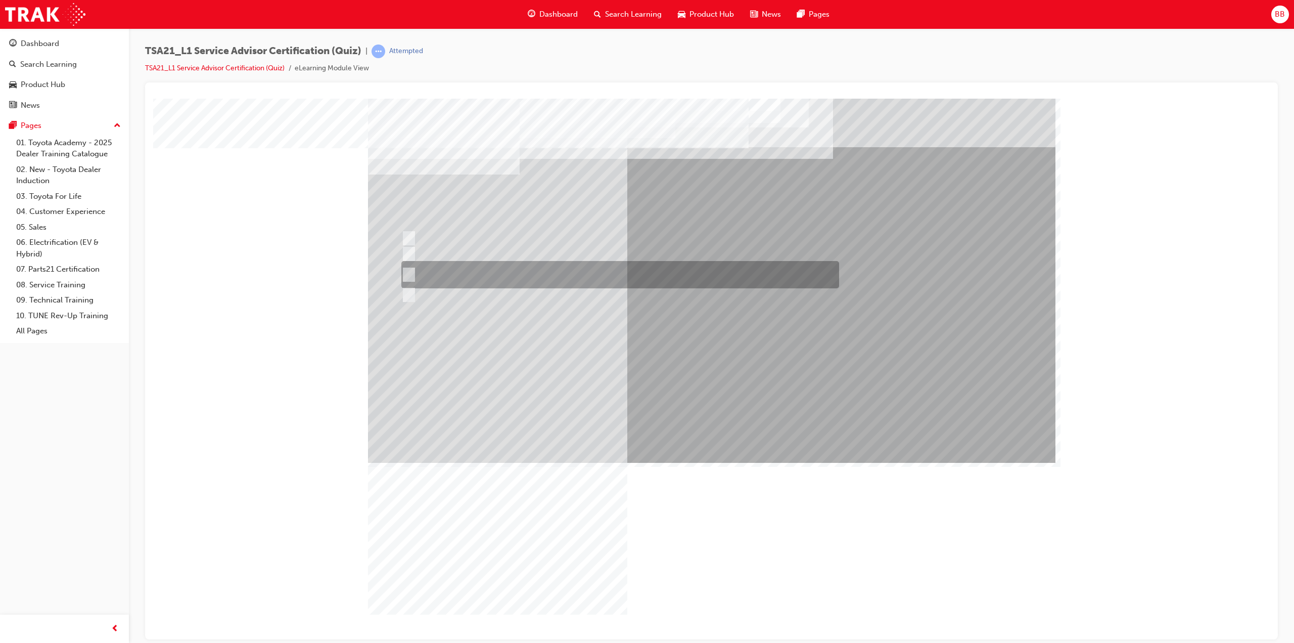
click at [489, 274] on div at bounding box center [618, 274] width 438 height 27
radio input "true"
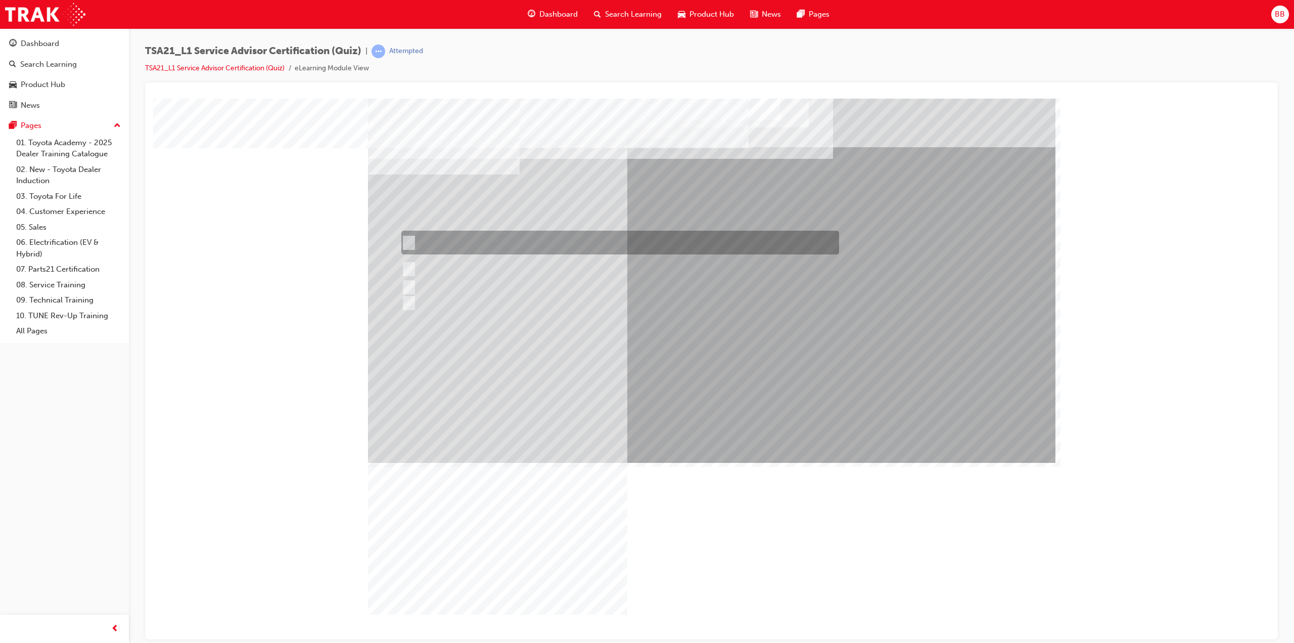
click at [531, 245] on div at bounding box center [618, 243] width 438 height 24
radio input "true"
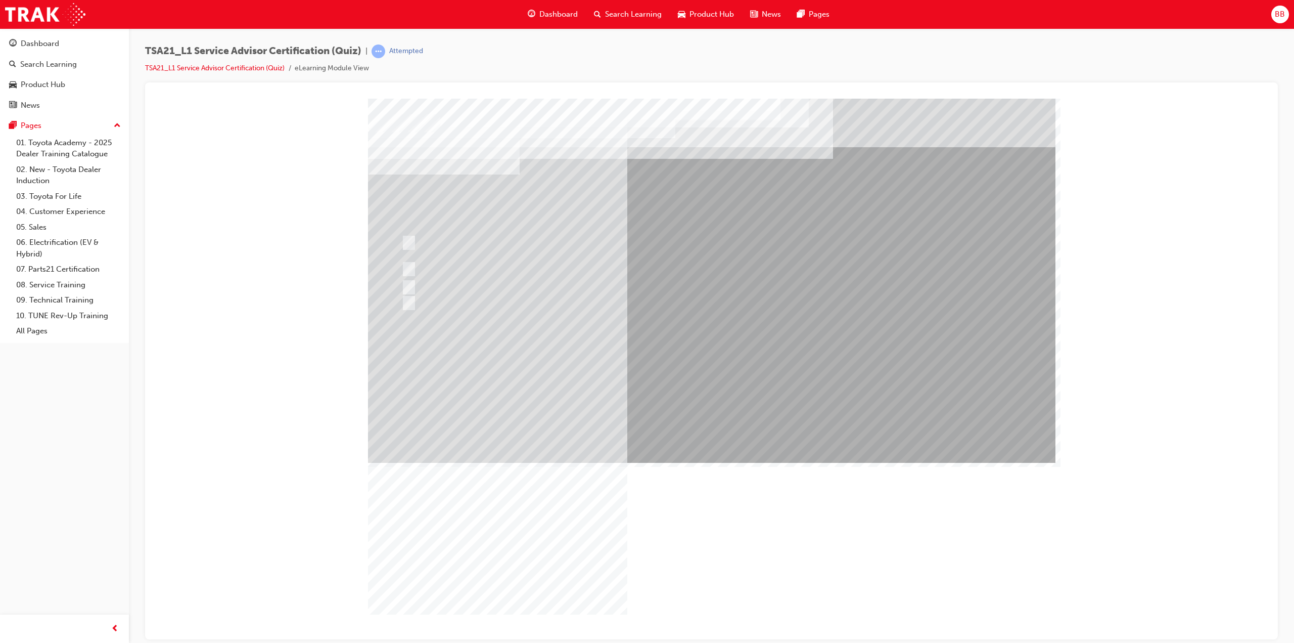
click at [475, 271] on div at bounding box center [618, 269] width 438 height 15
radio input "true"
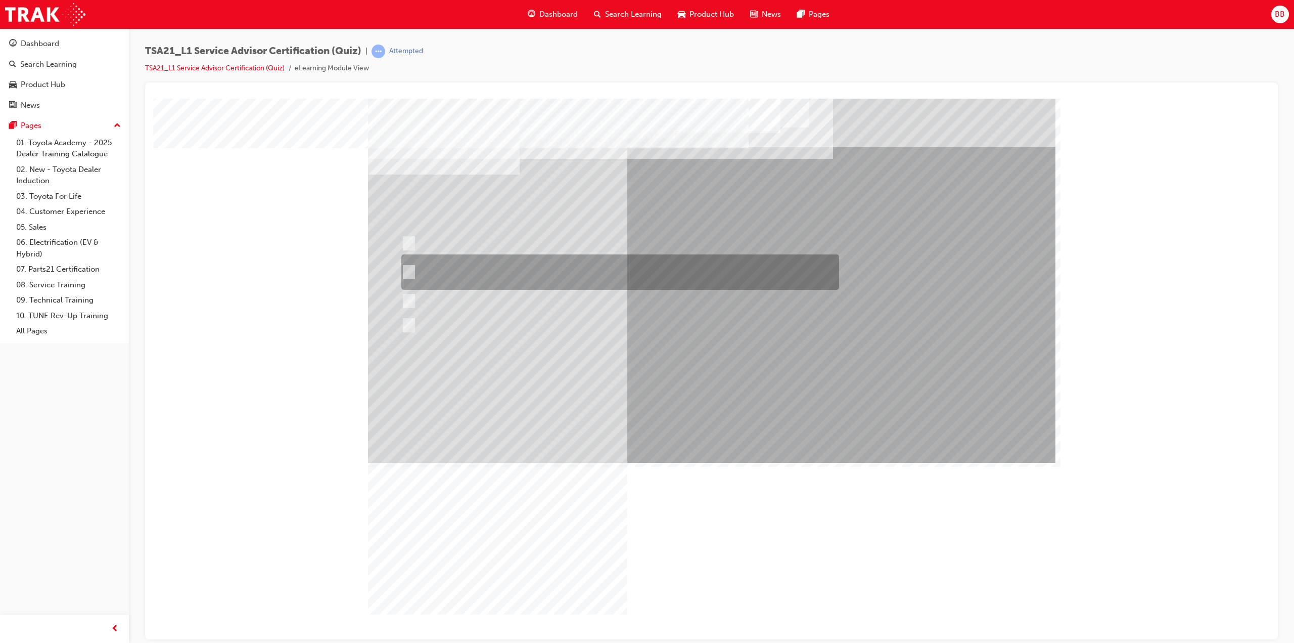
click at [526, 267] on div at bounding box center [618, 271] width 438 height 35
radio input "true"
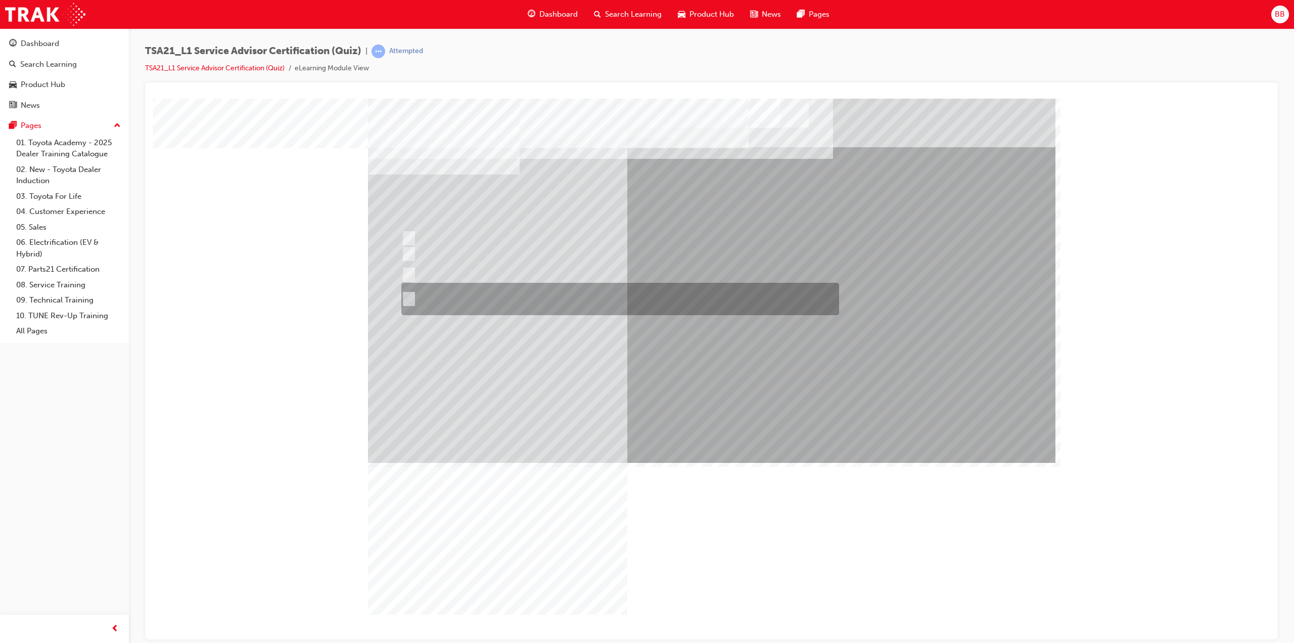
click at [492, 302] on div at bounding box center [618, 299] width 438 height 32
radio input "true"
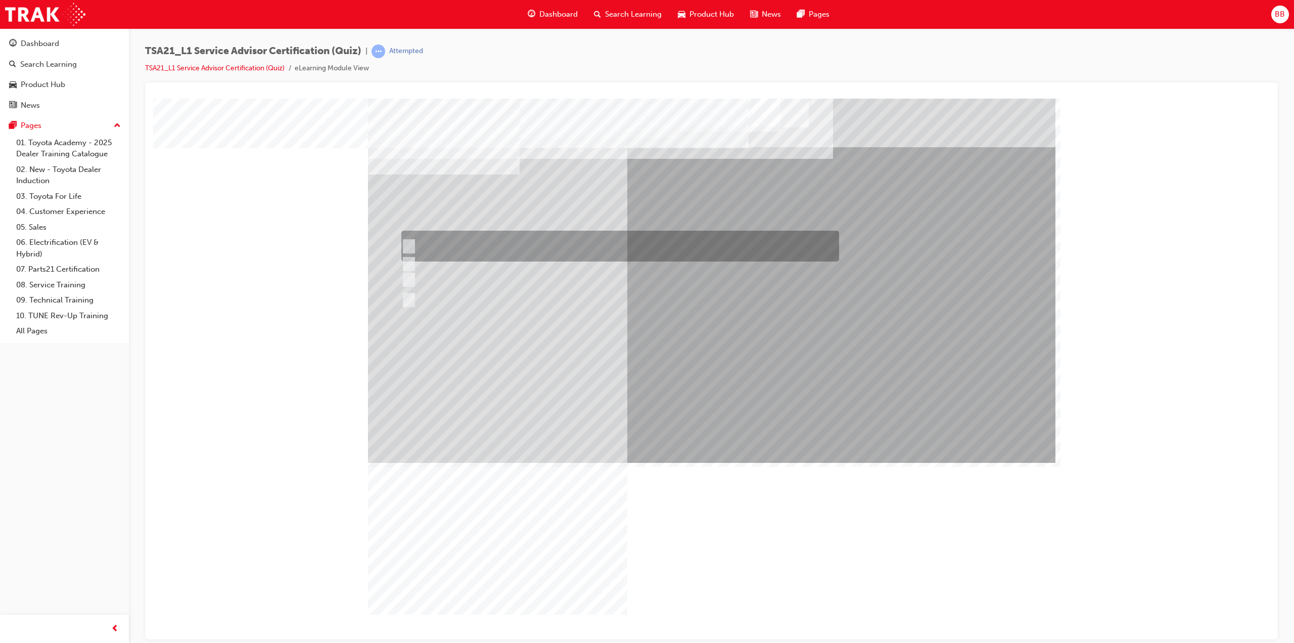
click at [513, 232] on div at bounding box center [618, 246] width 438 height 31
radio input "true"
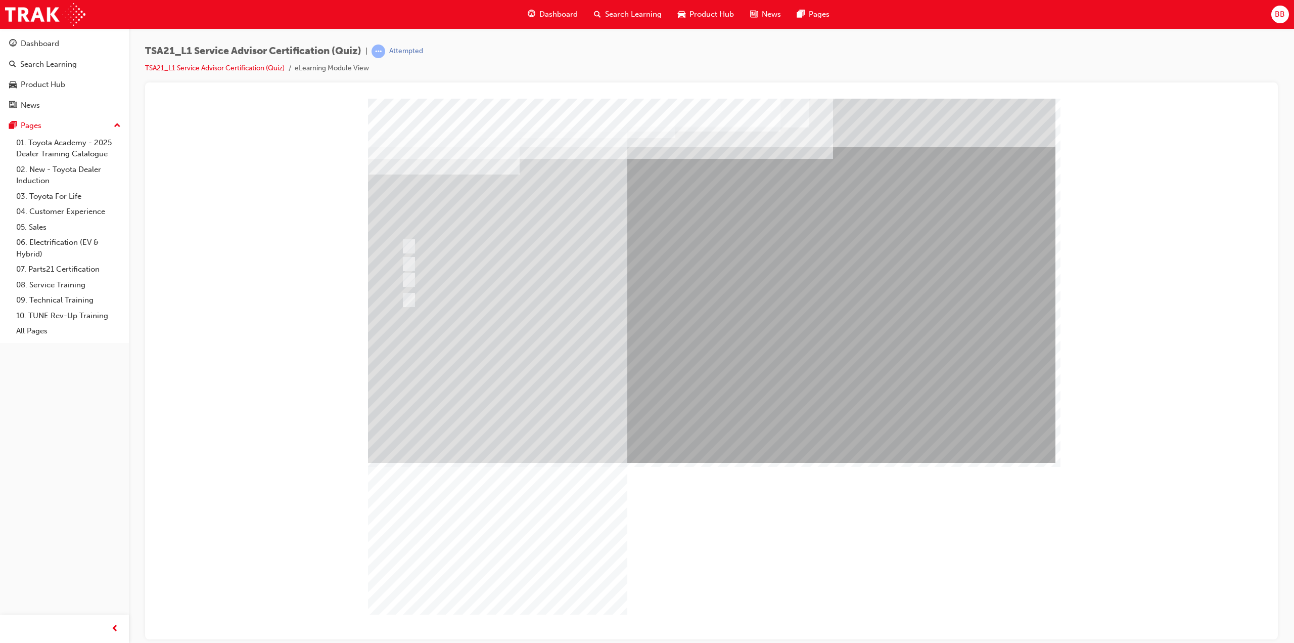
click at [484, 267] on div at bounding box center [618, 269] width 438 height 15
radio input "true"
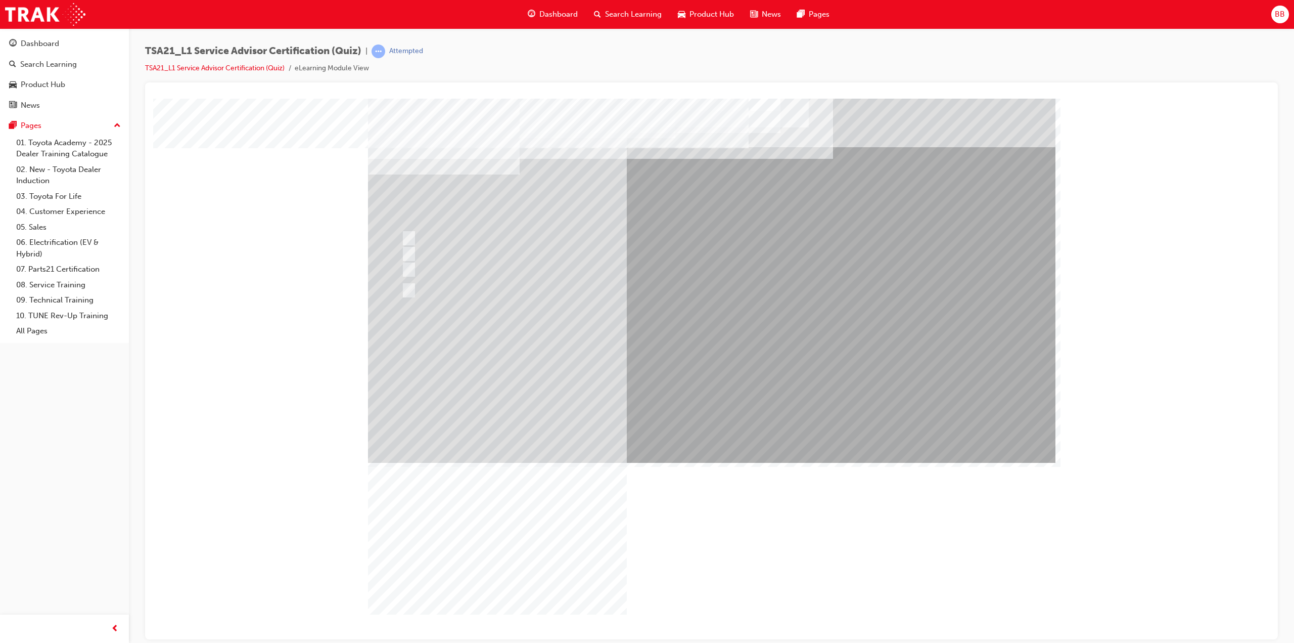
click at [499, 290] on div at bounding box center [618, 285] width 438 height 15
radio input "true"
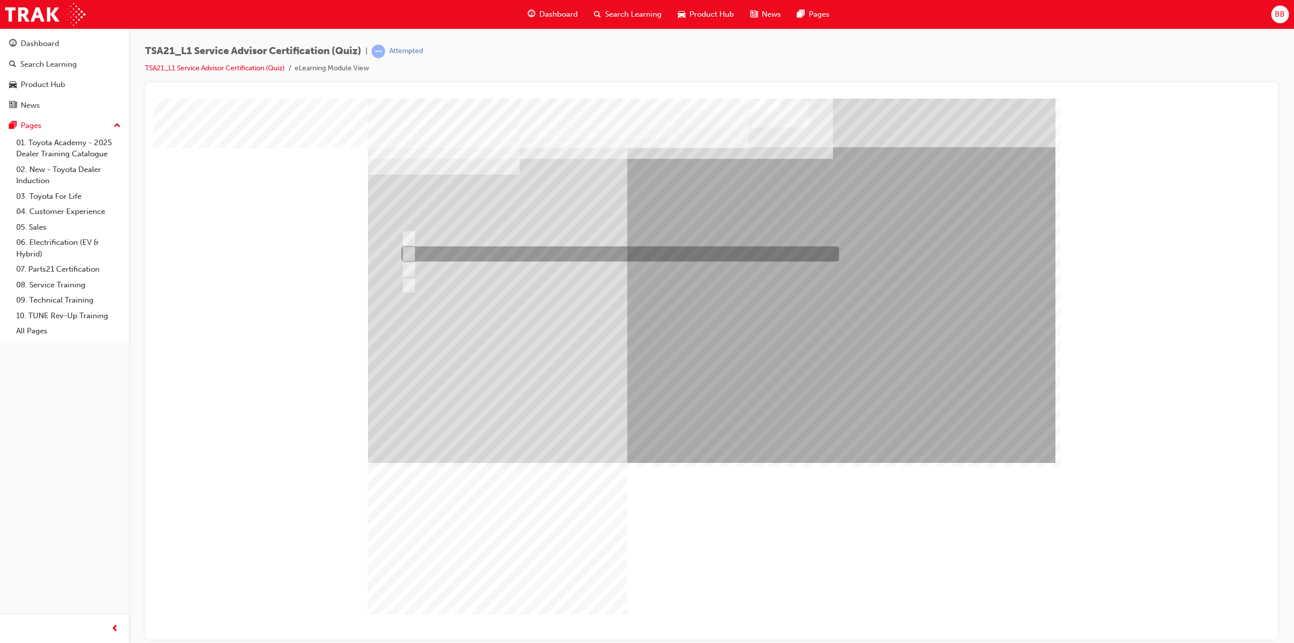
click at [500, 252] on div at bounding box center [618, 253] width 438 height 15
radio input "true"
click at [485, 251] on div at bounding box center [618, 253] width 438 height 15
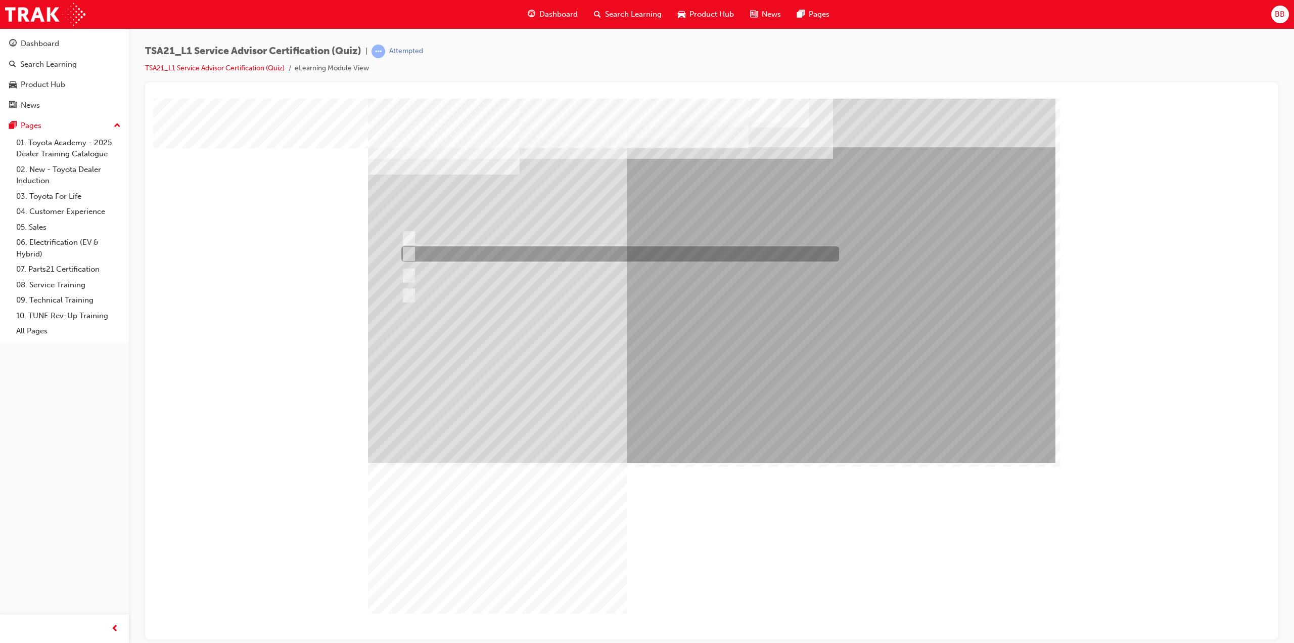
radio input "true"
click at [519, 247] on div at bounding box center [618, 246] width 438 height 30
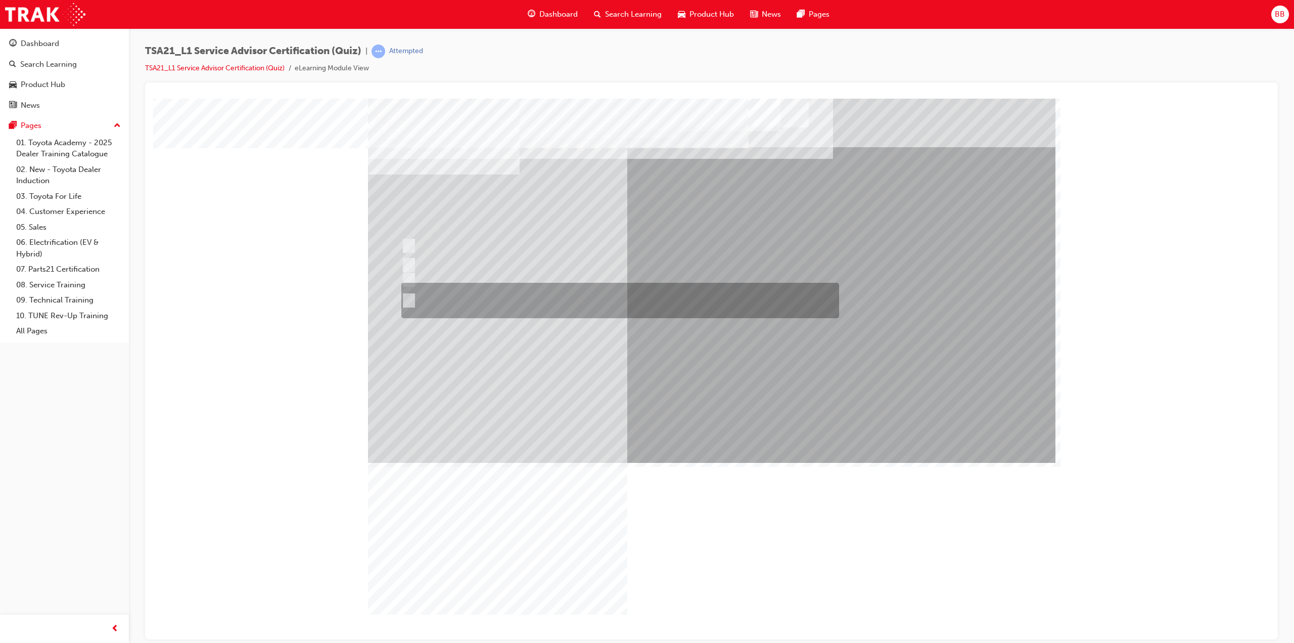
click at [518, 298] on div at bounding box center [618, 300] width 438 height 35
radio input "false"
radio input "true"
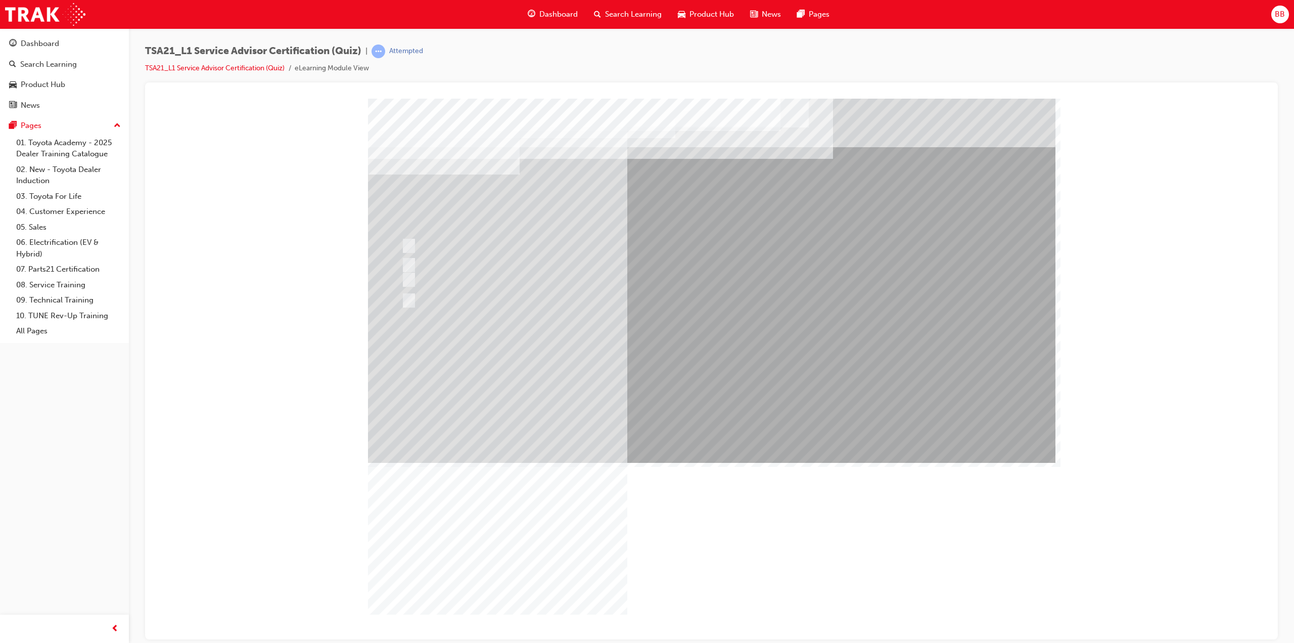
click at [435, 257] on div at bounding box center [618, 253] width 438 height 15
radio input "true"
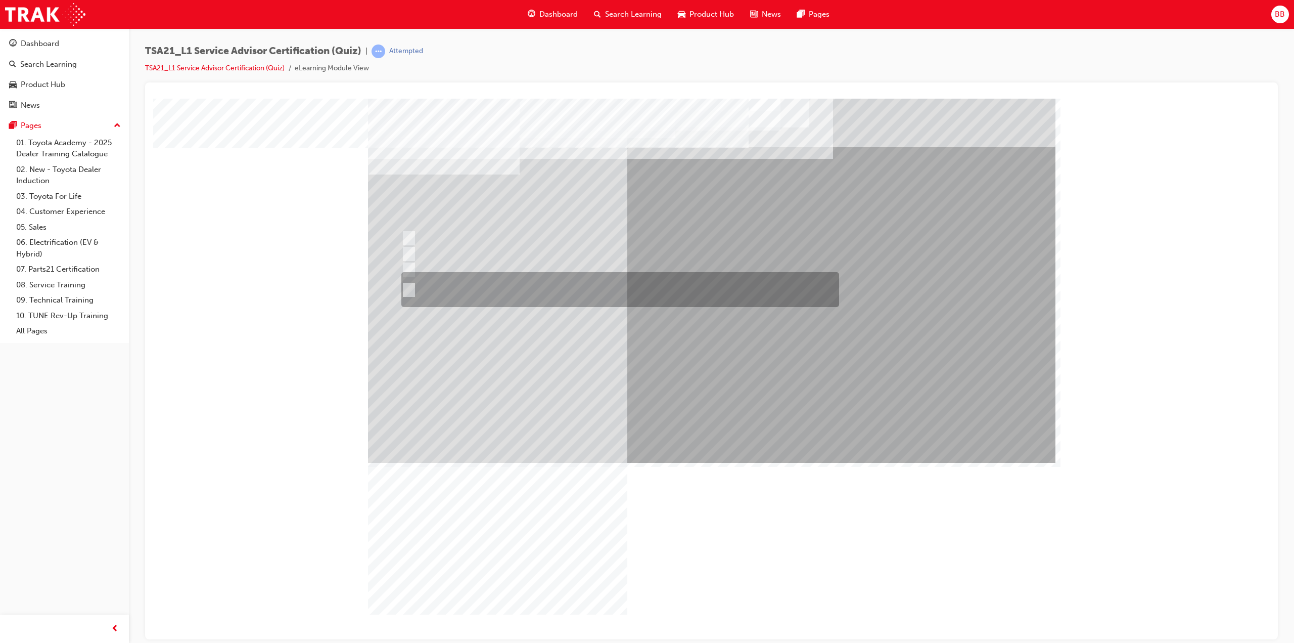
click at [507, 293] on div at bounding box center [618, 289] width 438 height 35
radio input "true"
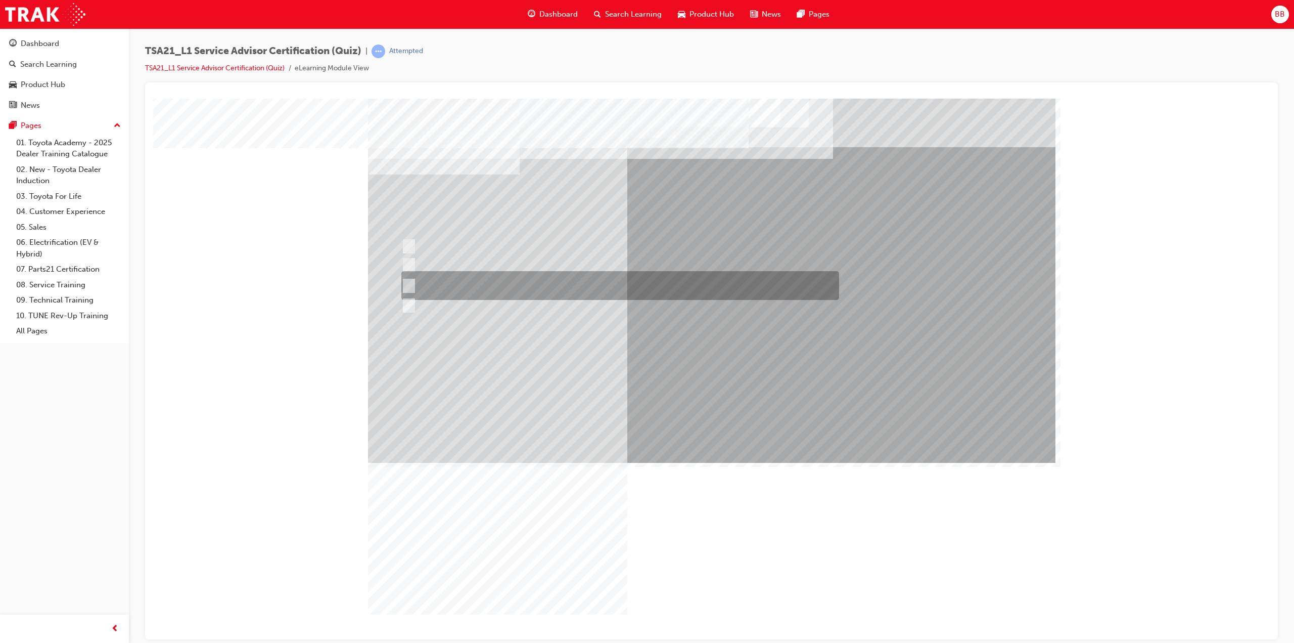
click at [486, 287] on div at bounding box center [618, 285] width 438 height 29
radio input "true"
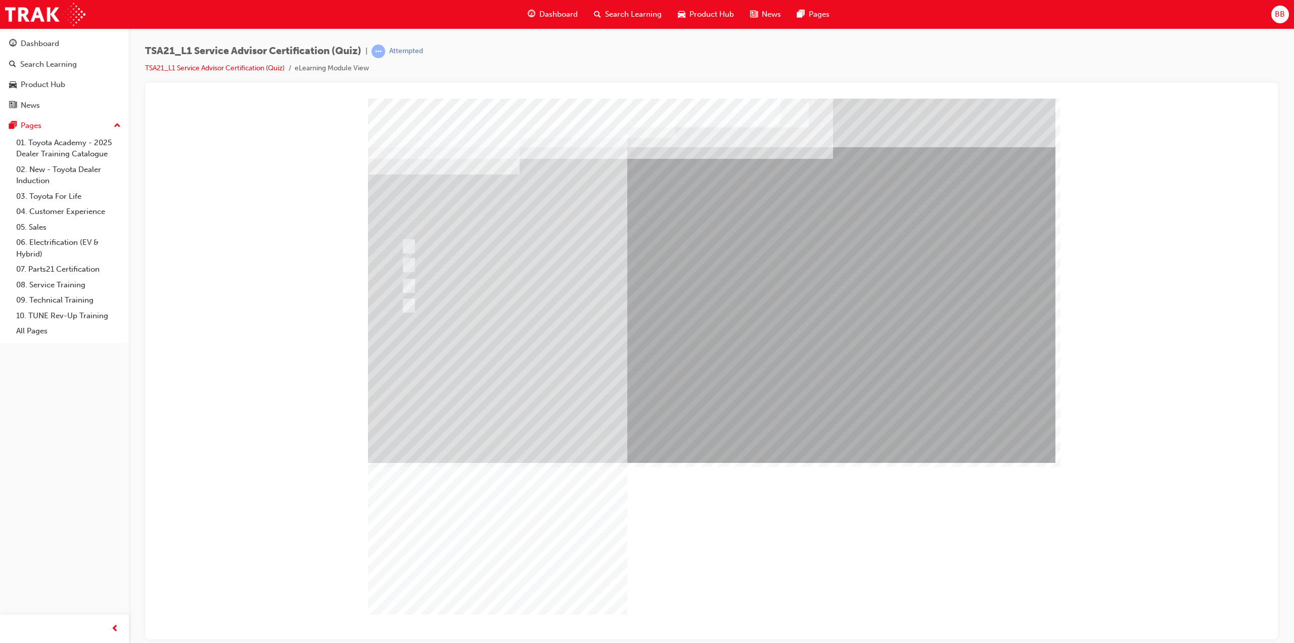
click at [500, 245] on div at bounding box center [618, 238] width 438 height 15
radio input "true"
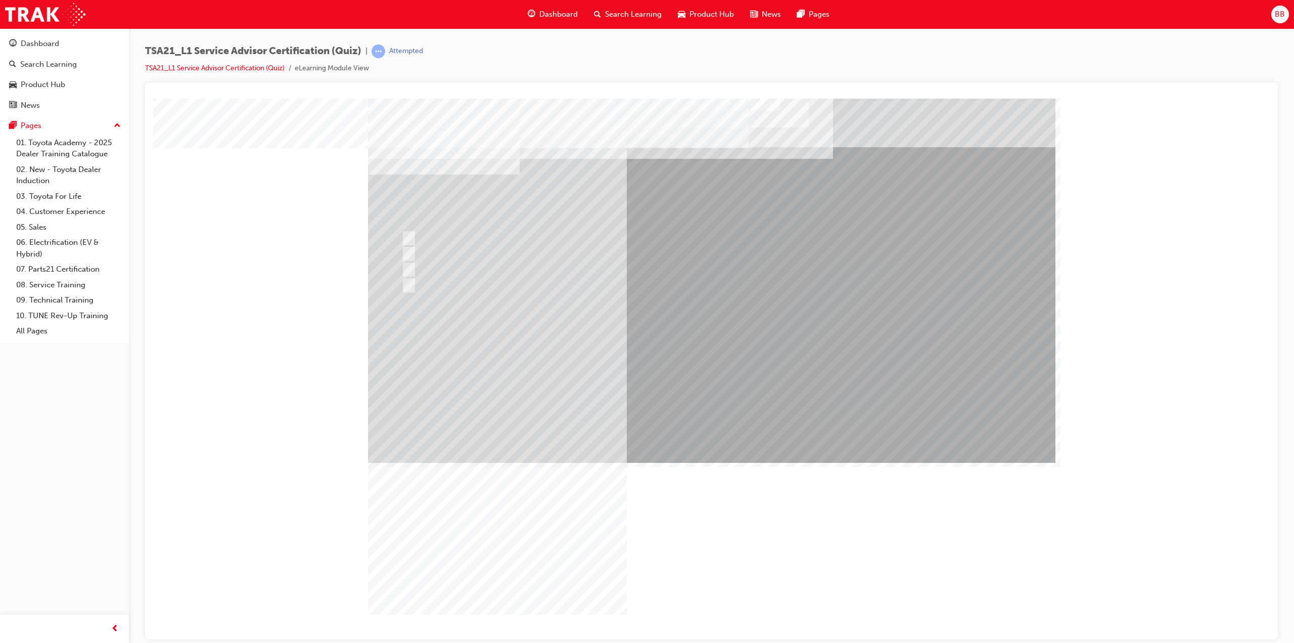
click at [445, 248] on div at bounding box center [618, 253] width 438 height 15
radio input "true"
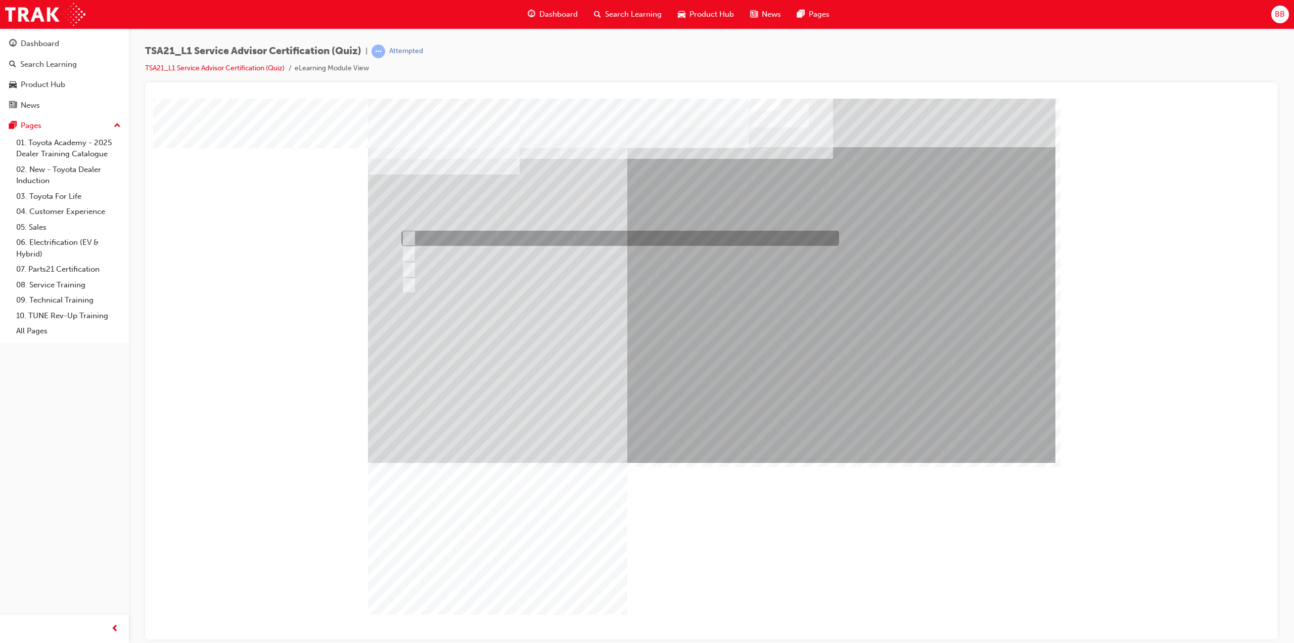
click at [472, 240] on div at bounding box center [618, 238] width 438 height 15
radio input "true"
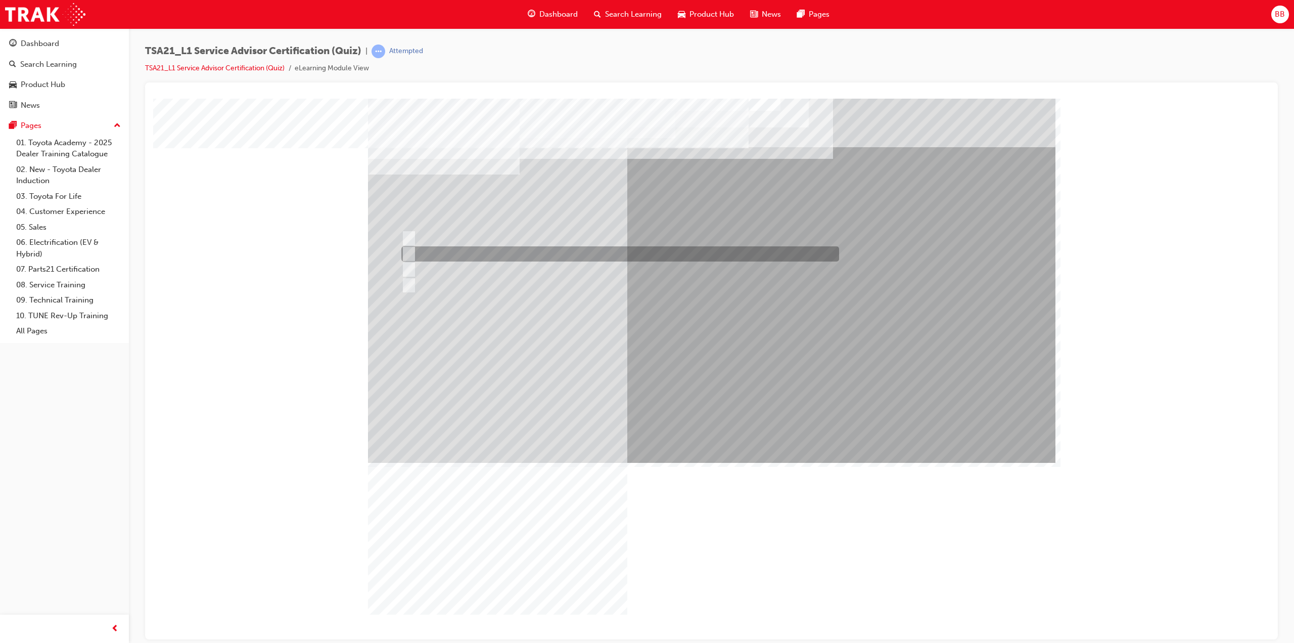
click at [464, 259] on div at bounding box center [618, 253] width 438 height 15
radio input "true"
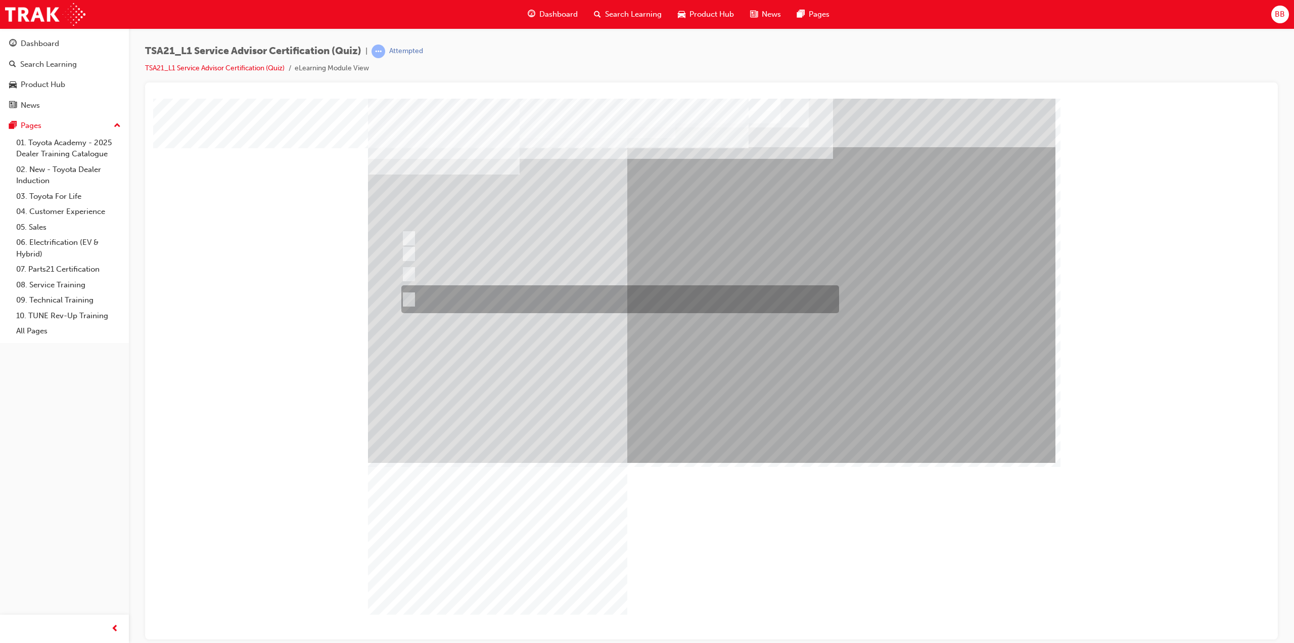
click at [514, 288] on div at bounding box center [618, 299] width 438 height 28
radio input "true"
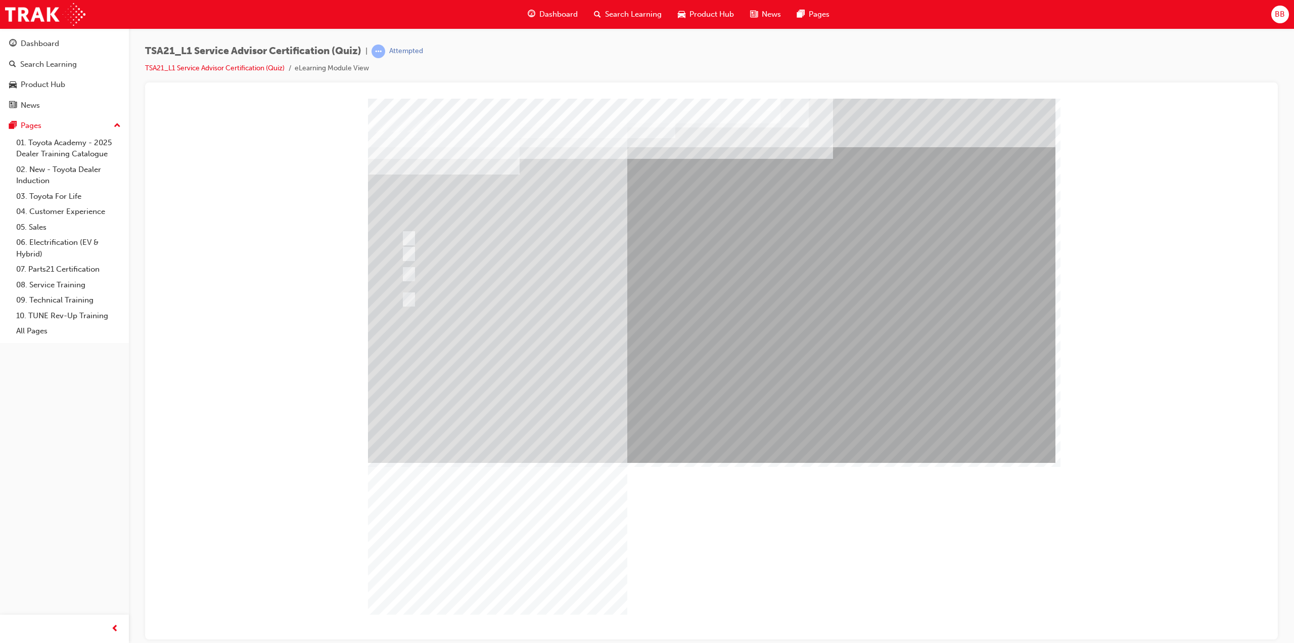
click at [504, 256] on div at bounding box center [618, 254] width 438 height 15
radio input "true"
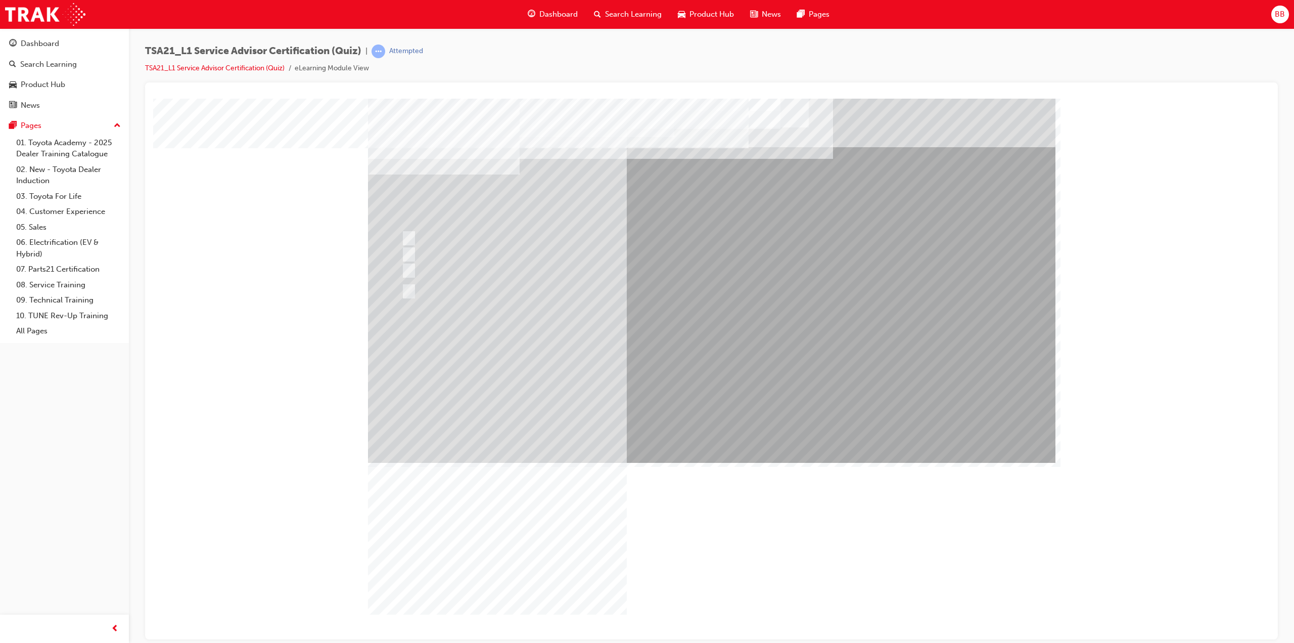
click at [520, 307] on div at bounding box center [618, 305] width 438 height 15
radio input "true"
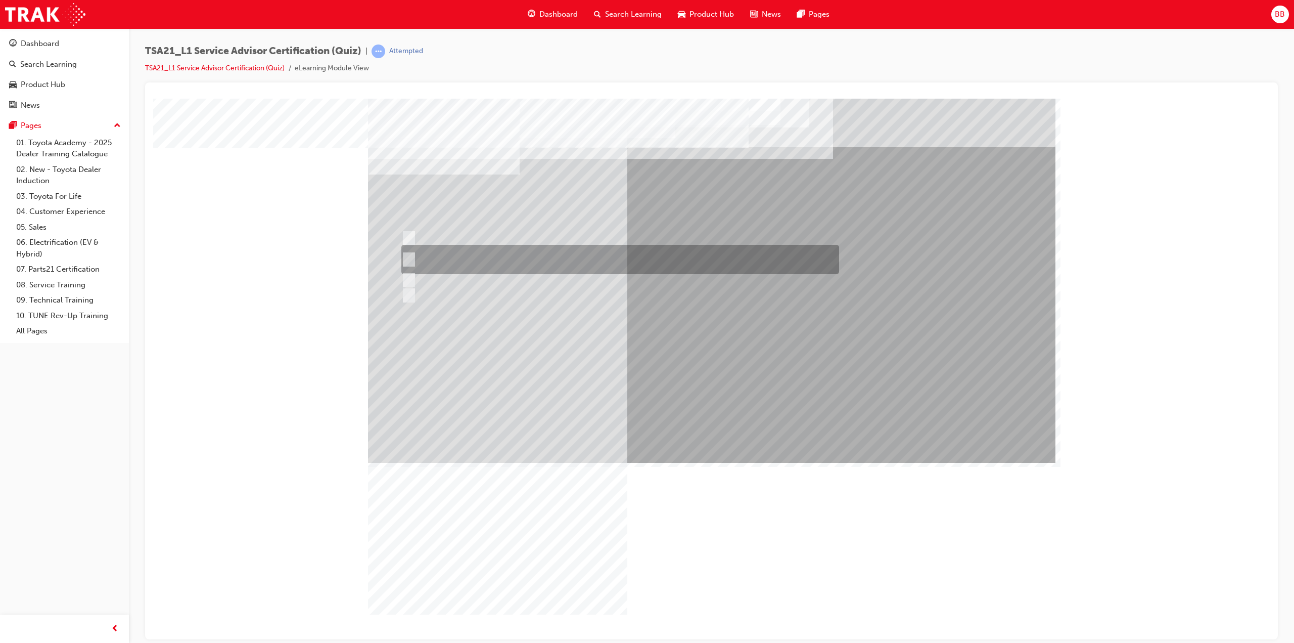
click at [502, 261] on div at bounding box center [618, 259] width 438 height 29
radio input "true"
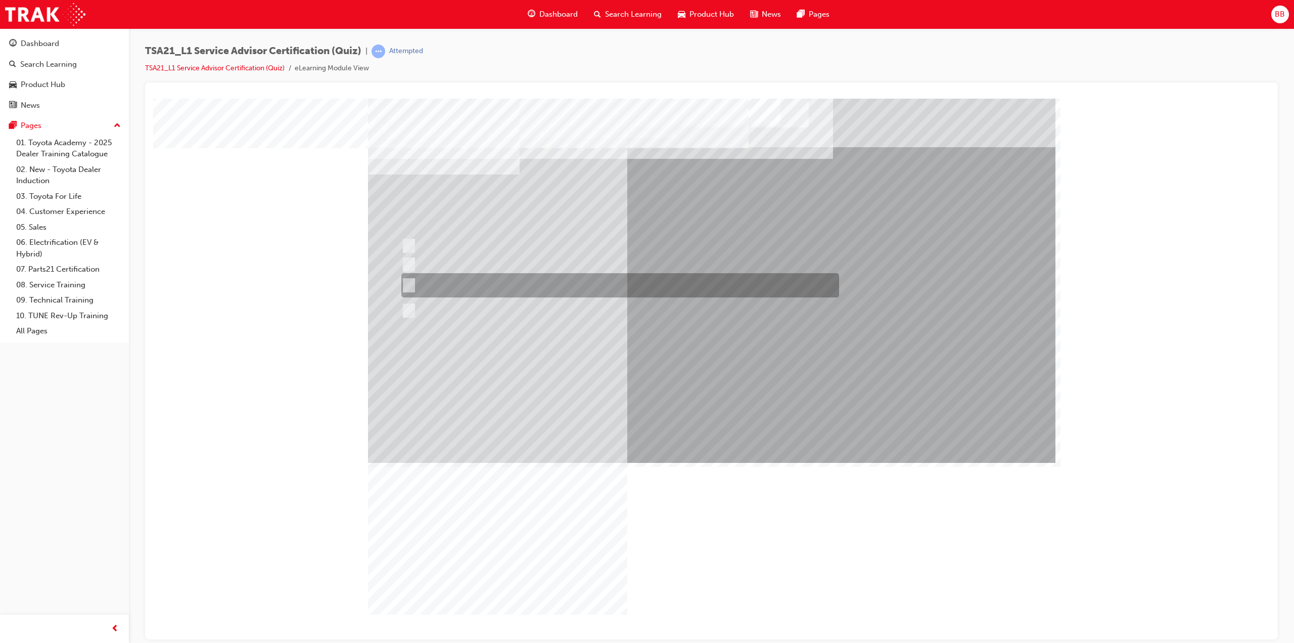
click at [474, 283] on div at bounding box center [618, 285] width 438 height 24
radio input "true"
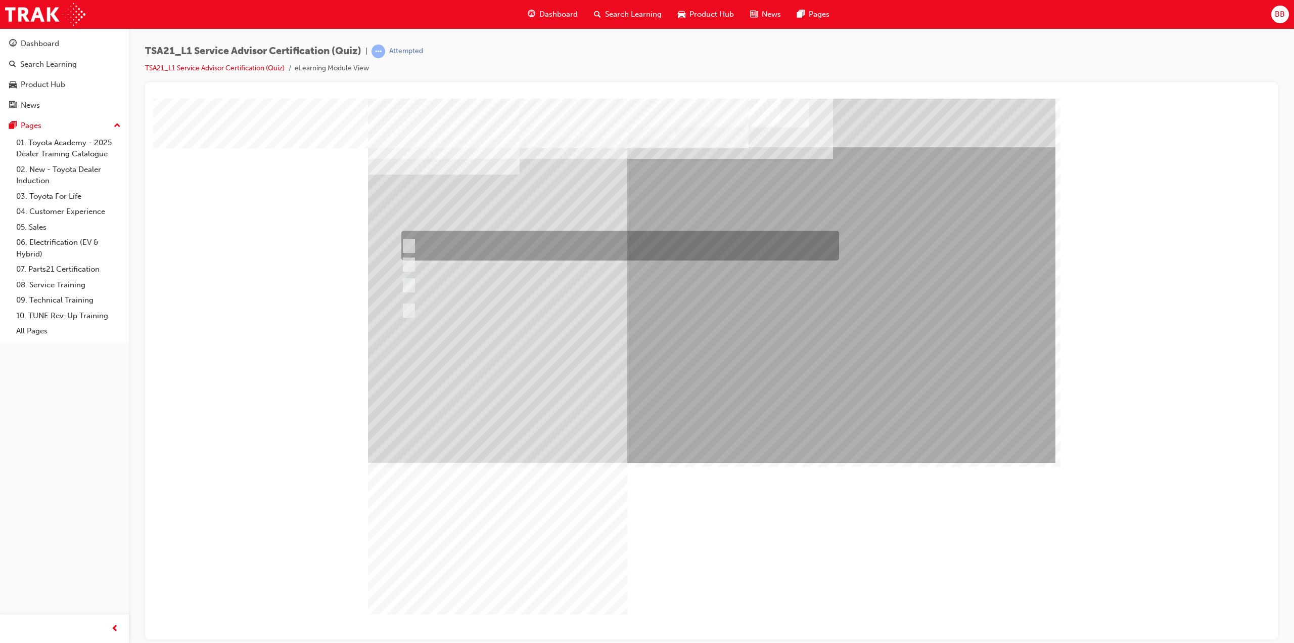
click at [502, 245] on div at bounding box center [618, 246] width 438 height 30
radio input "true"
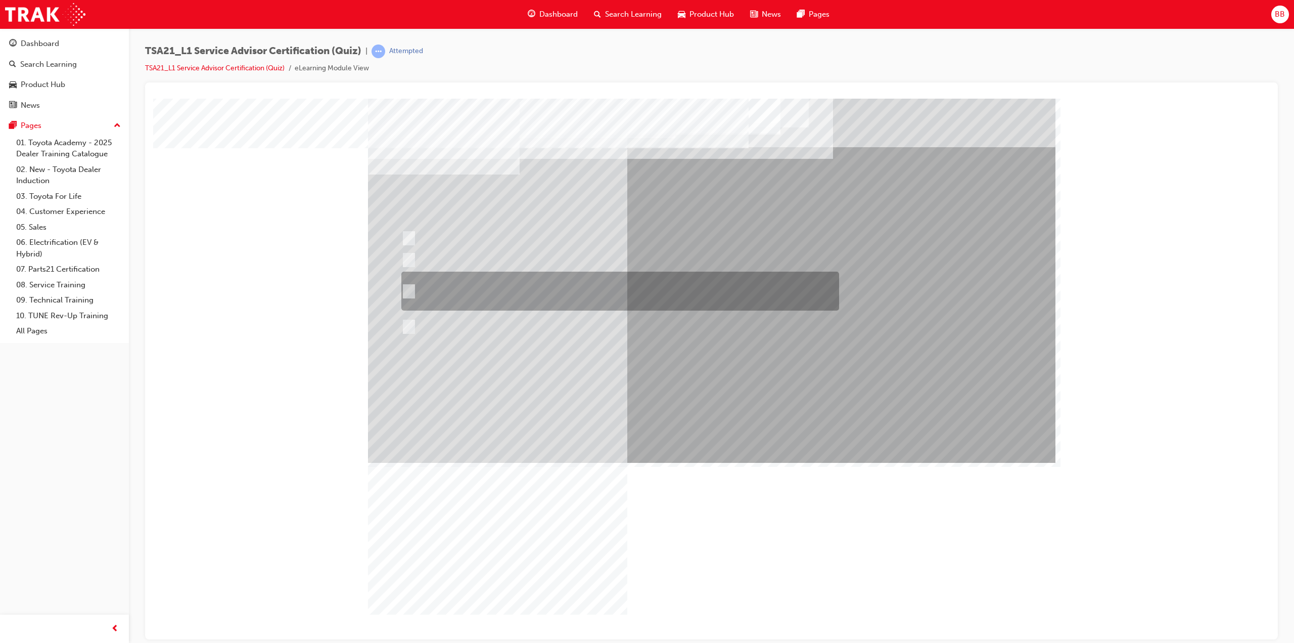
click at [505, 286] on div at bounding box center [618, 290] width 438 height 39
radio input "true"
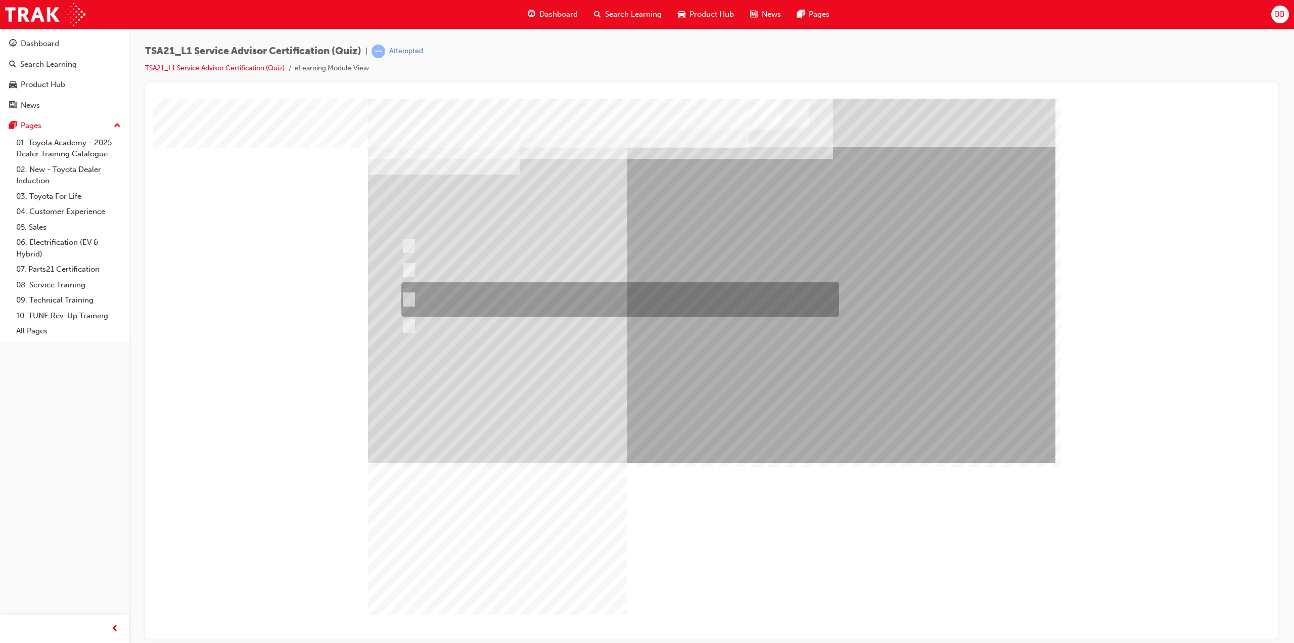
click at [496, 299] on div at bounding box center [618, 299] width 438 height 34
radio input "true"
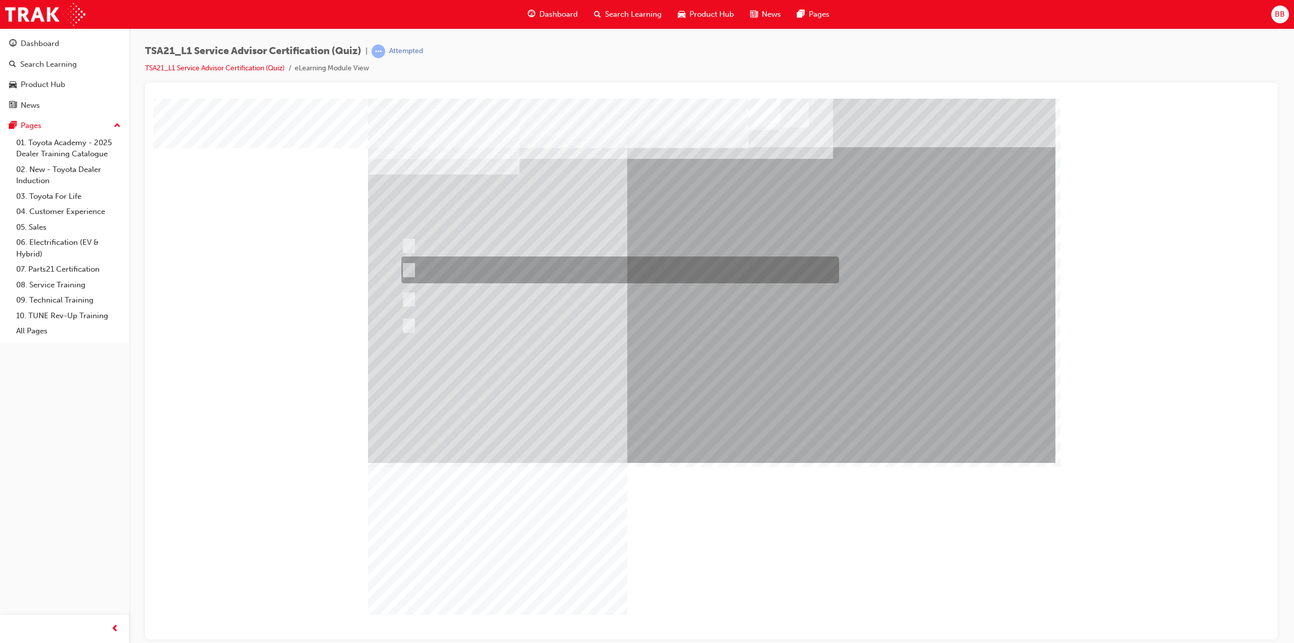
click at [514, 271] on div at bounding box center [618, 269] width 438 height 27
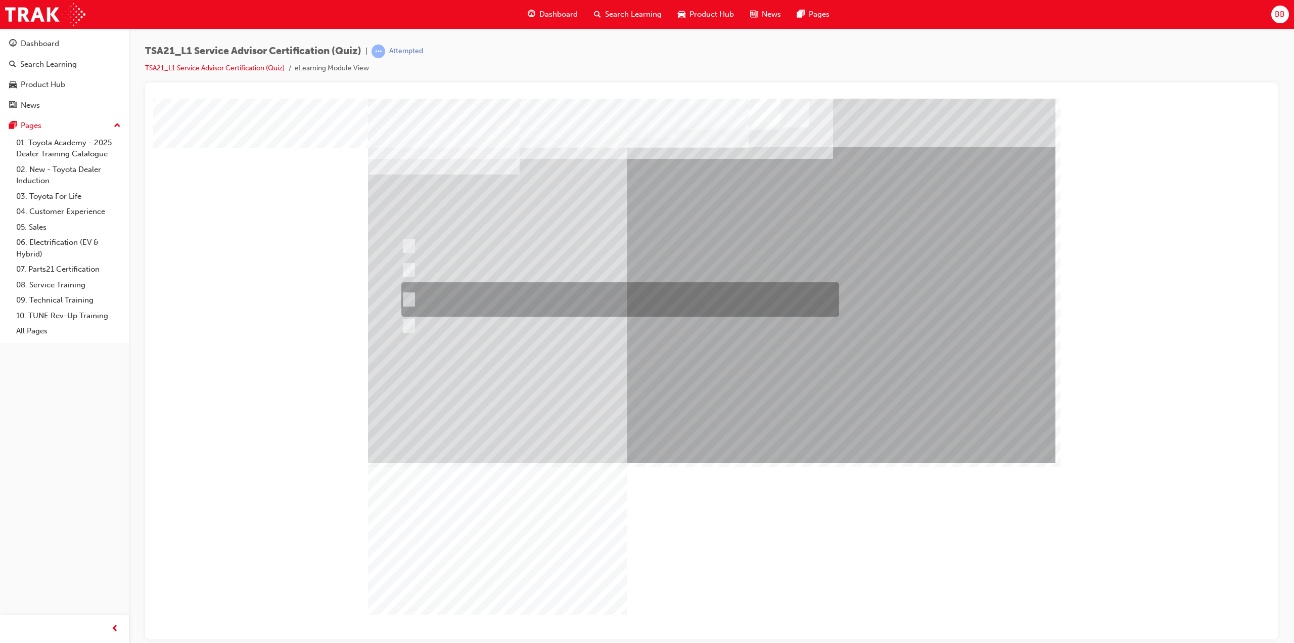
click at [500, 295] on div at bounding box center [618, 299] width 438 height 34
radio input "false"
radio input "true"
